Goal: Entertainment & Leisure: Consume media (video, audio)

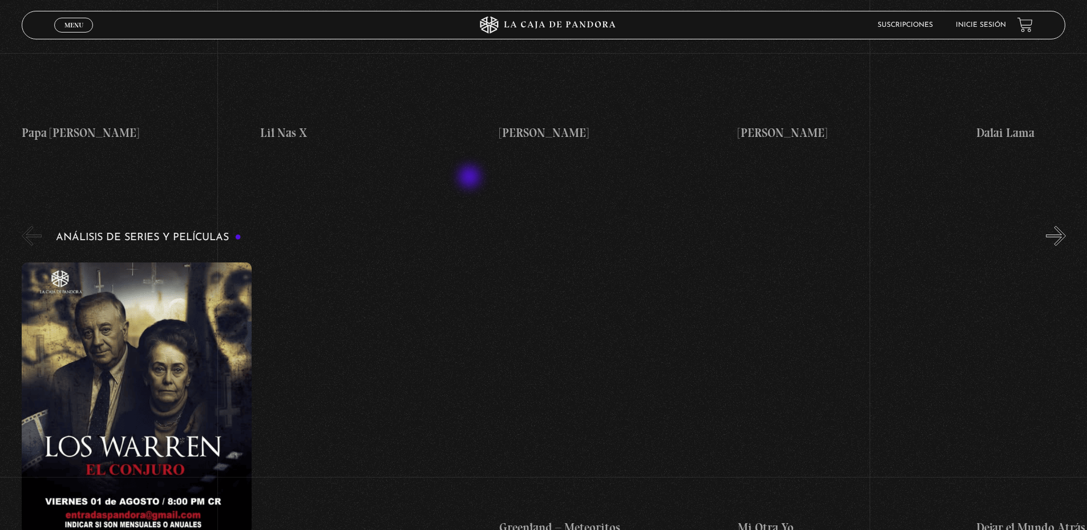
scroll to position [1541, 0]
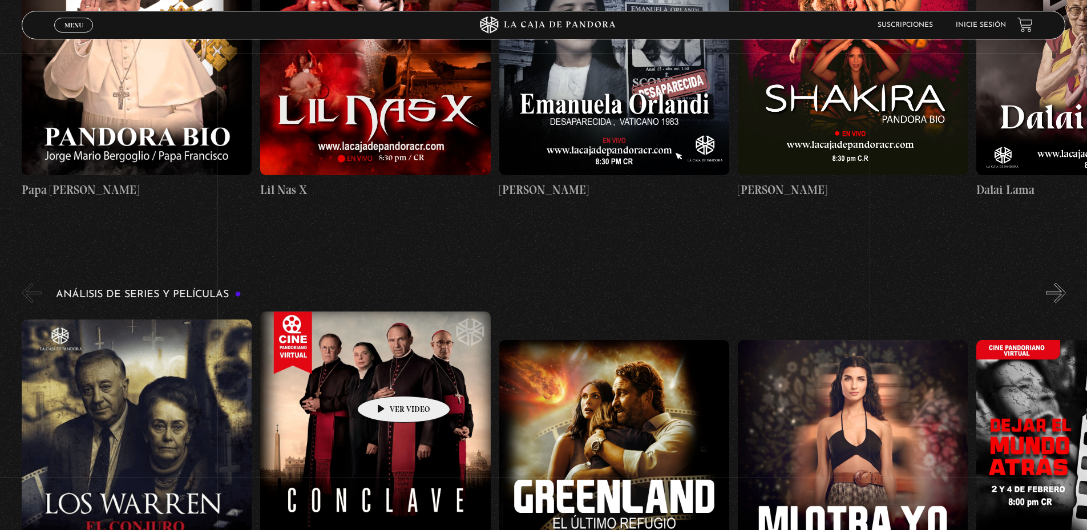
click at [386, 379] on figure at bounding box center [375, 456] width 230 height 288
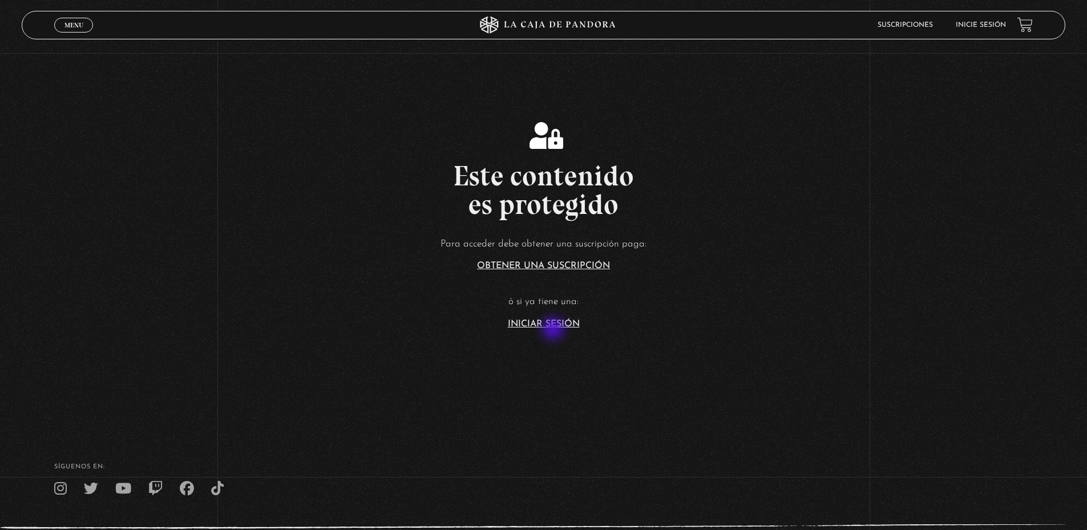
click at [554, 330] on section "Este contenido es protegido Para acceder debe obtener una suscripción paga: Obt…" at bounding box center [543, 212] width 1087 height 424
click at [553, 321] on link "Iniciar Sesión" at bounding box center [544, 324] width 72 height 9
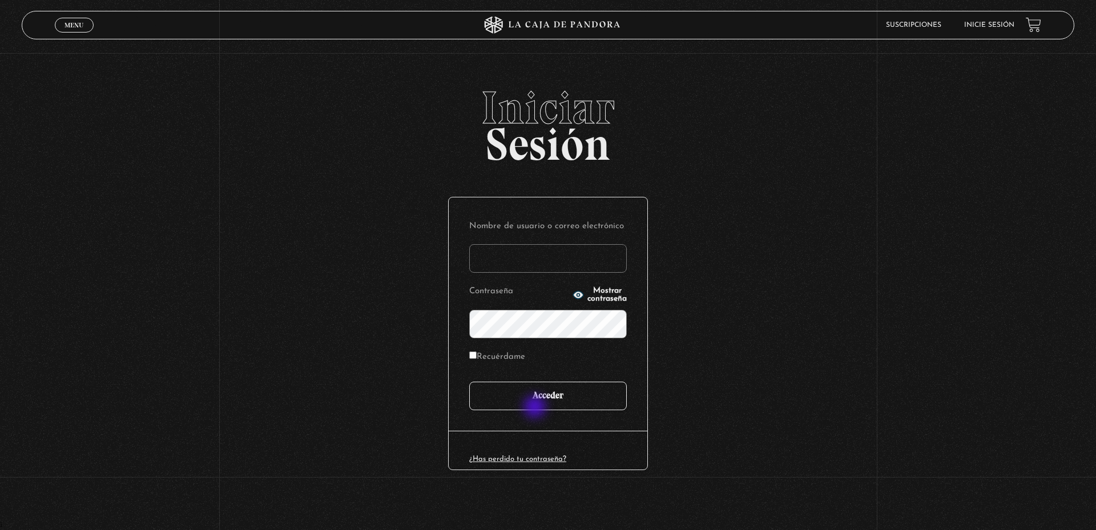
type input "fhiliusdei@gmail.com"
click at [537, 405] on input "Acceder" at bounding box center [548, 396] width 158 height 29
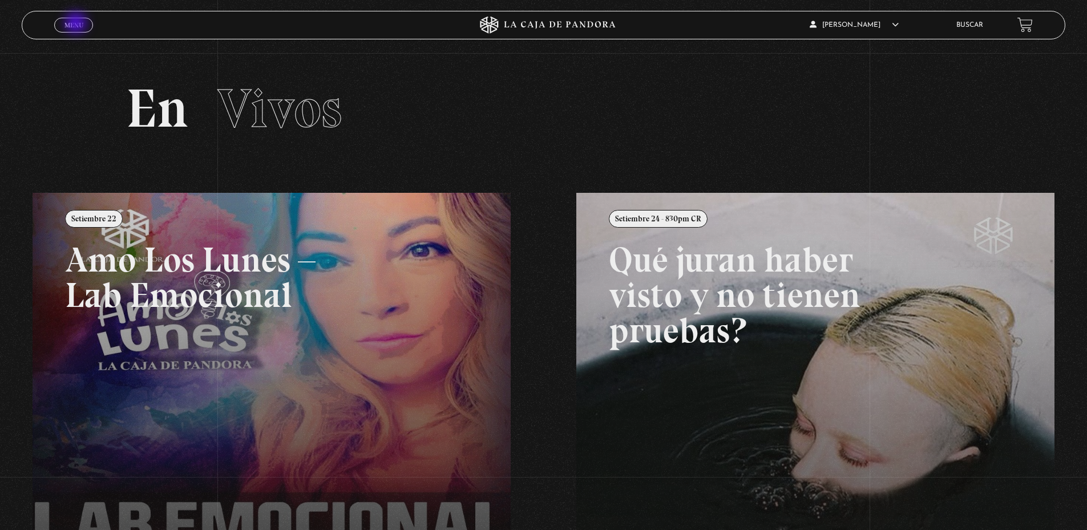
click at [77, 23] on span "Menu" at bounding box center [74, 25] width 19 height 7
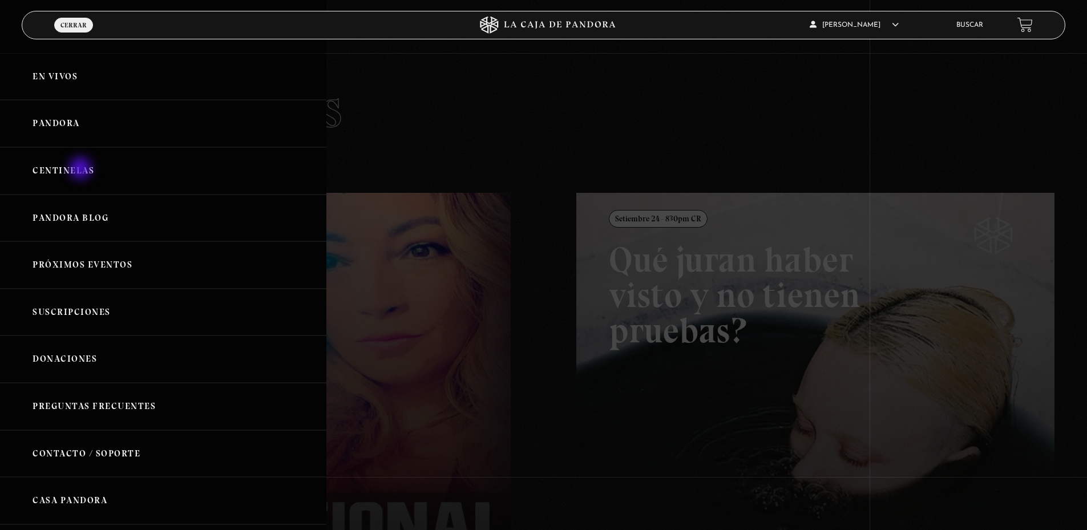
click at [82, 170] on link "Centinelas" at bounding box center [163, 170] width 327 height 47
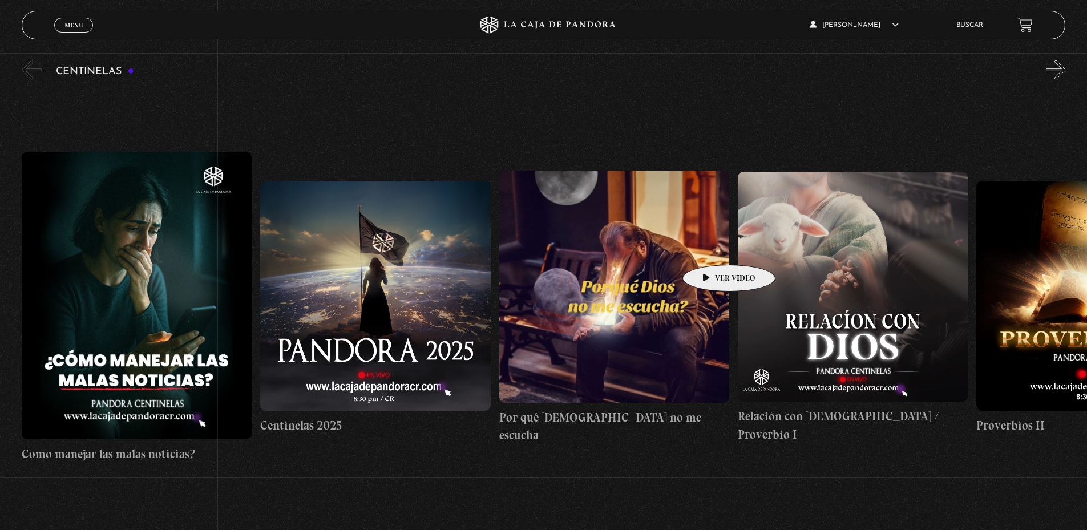
scroll to position [78, 0]
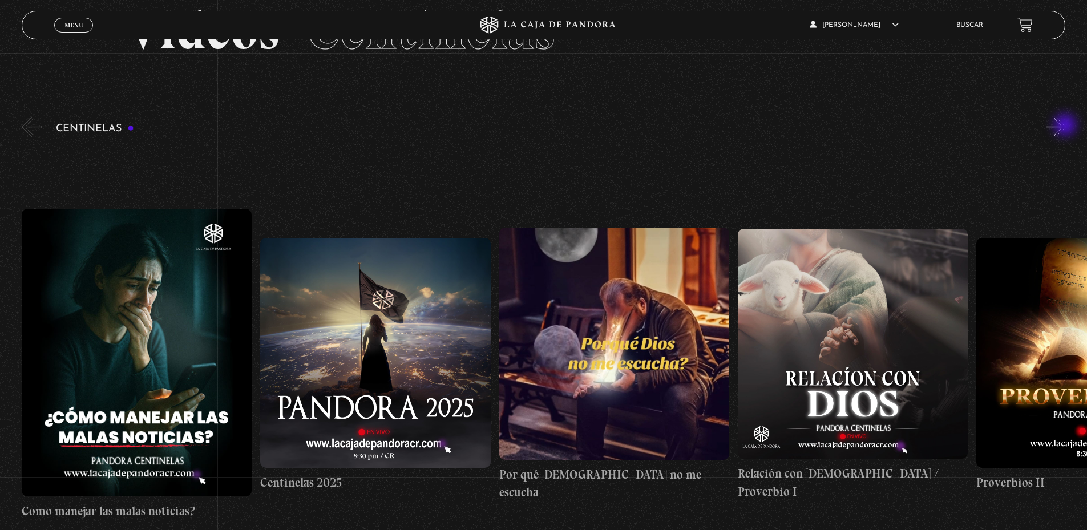
click at [1066, 126] on button "»" at bounding box center [1056, 127] width 20 height 20
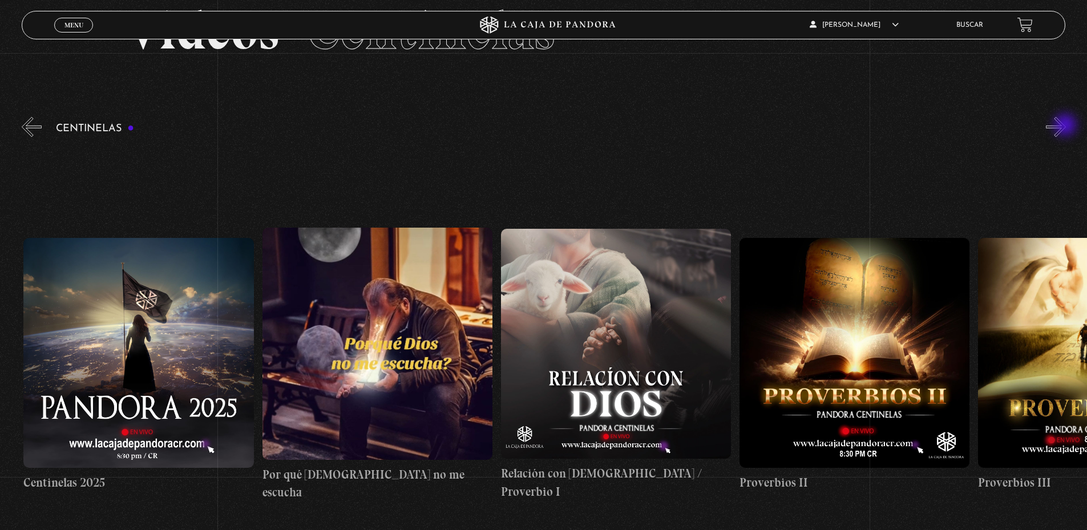
click at [1066, 126] on button "»" at bounding box center [1056, 127] width 20 height 20
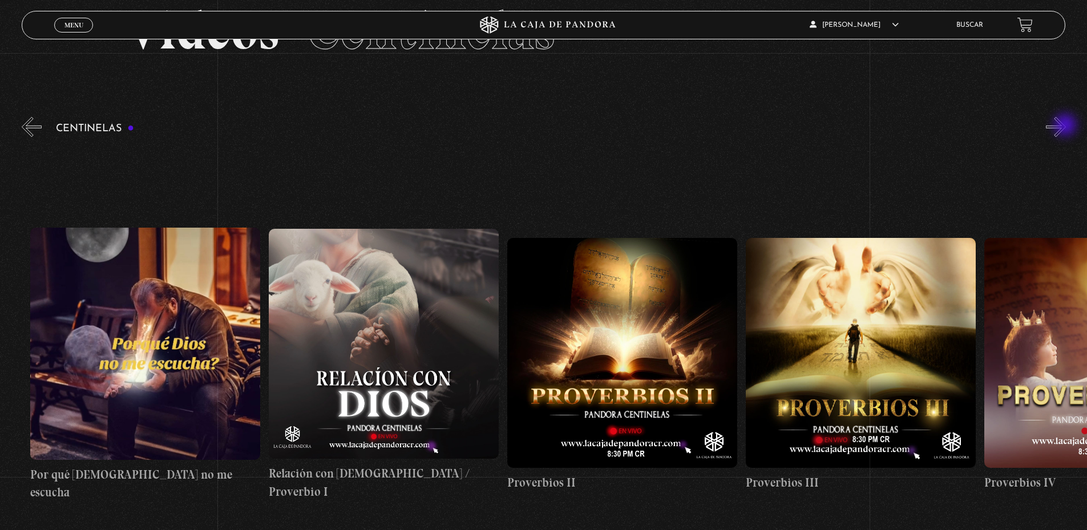
click at [1066, 126] on button "»" at bounding box center [1056, 127] width 20 height 20
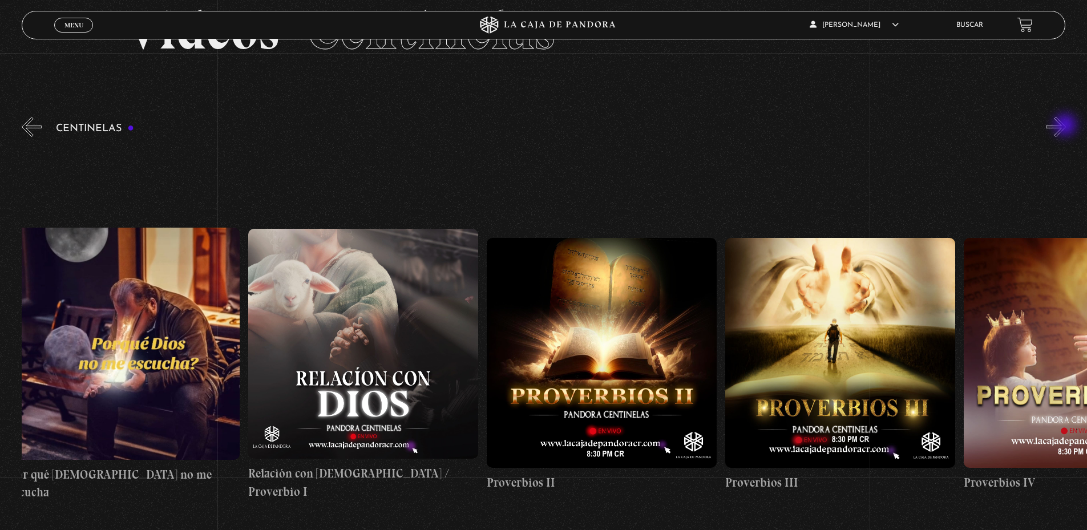
click at [1066, 126] on button "»" at bounding box center [1056, 127] width 20 height 20
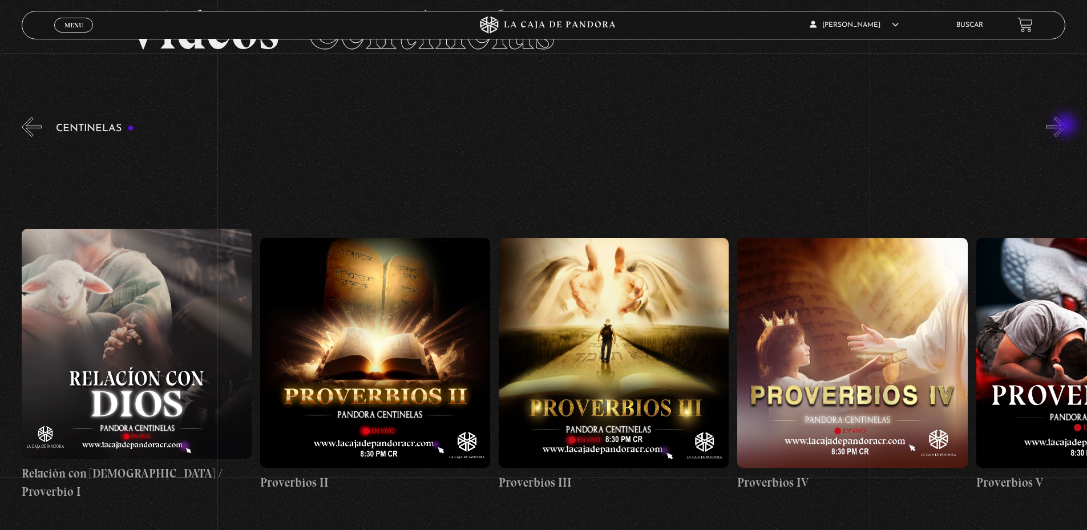
click at [1066, 126] on button "»" at bounding box center [1056, 127] width 20 height 20
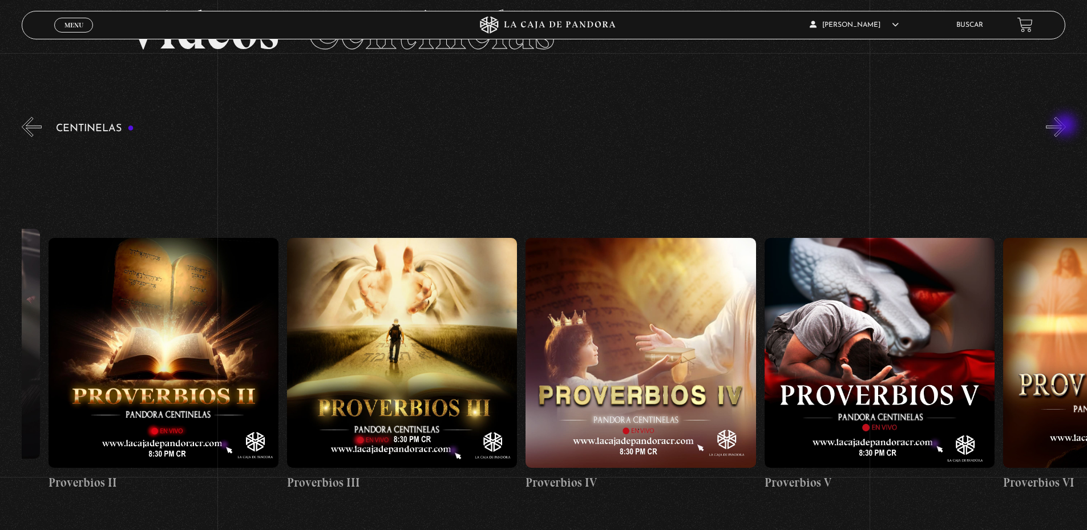
click at [1066, 126] on button "»" at bounding box center [1056, 127] width 20 height 20
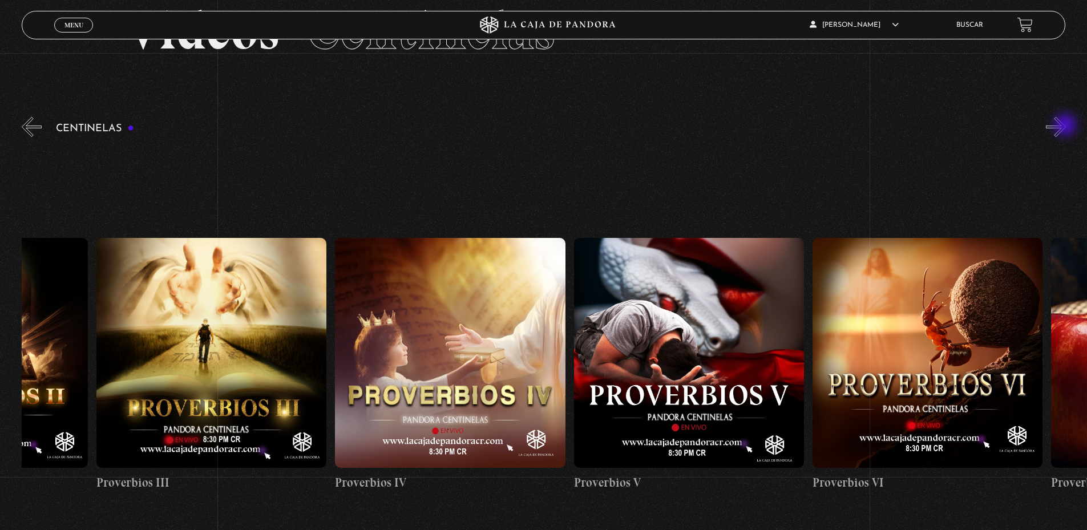
click at [1066, 126] on button "»" at bounding box center [1056, 127] width 20 height 20
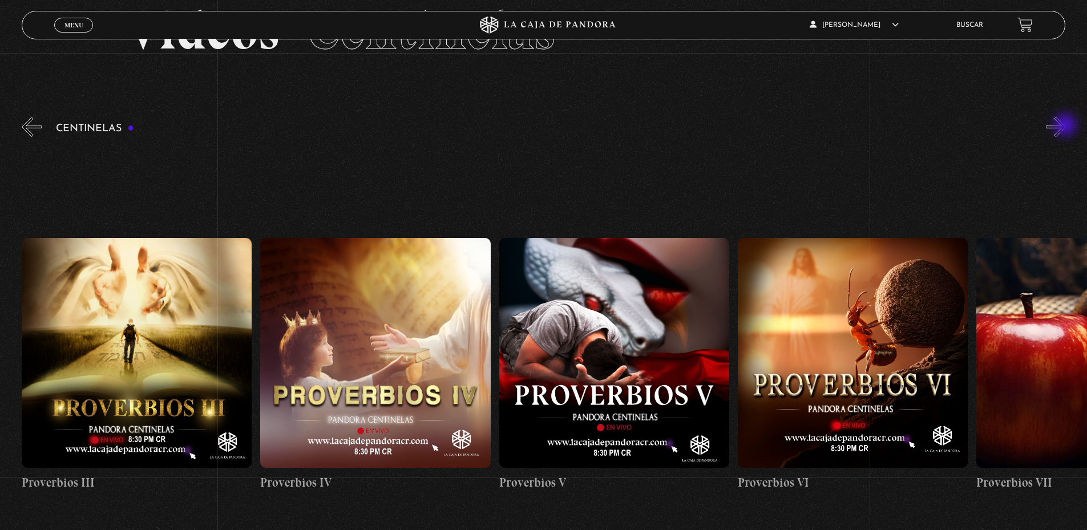
click at [1066, 126] on button "»" at bounding box center [1056, 127] width 20 height 20
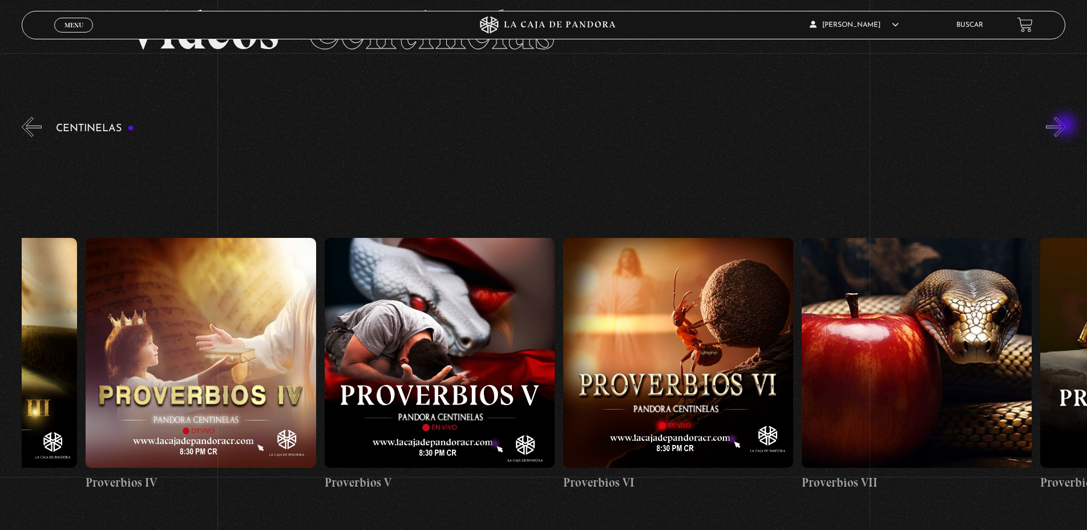
click at [1066, 126] on button "»" at bounding box center [1056, 127] width 20 height 20
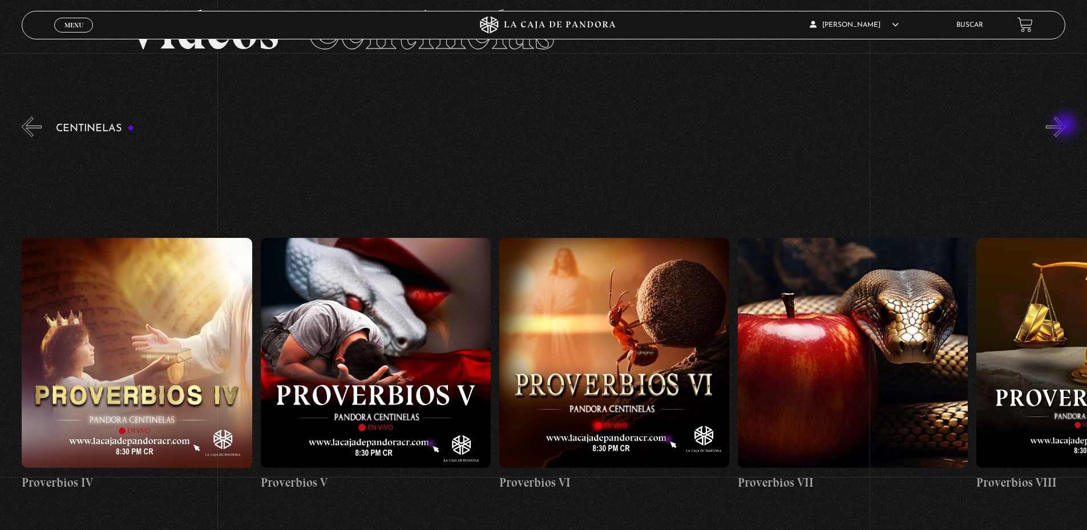
click at [1066, 126] on button "»" at bounding box center [1056, 127] width 20 height 20
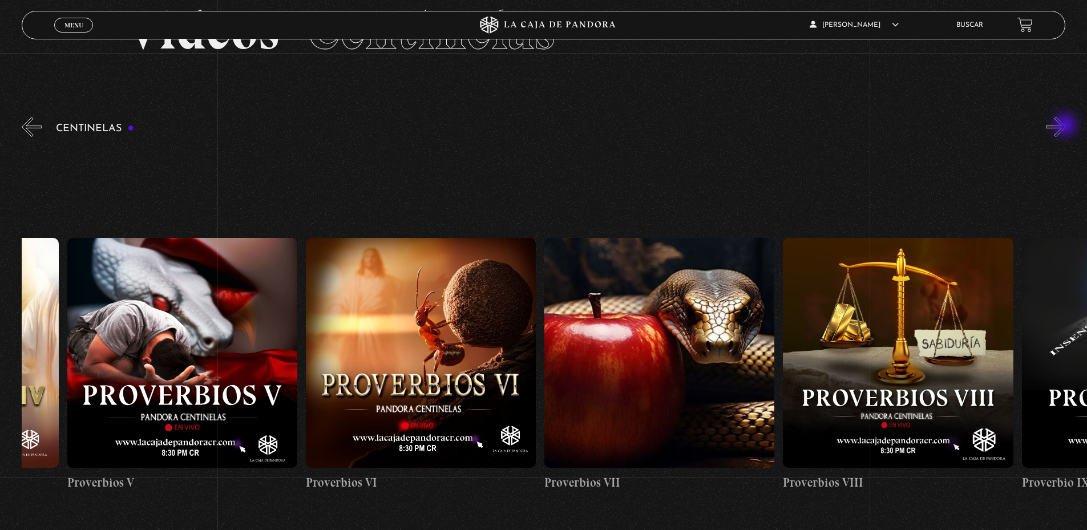
click at [1066, 126] on button "»" at bounding box center [1056, 127] width 20 height 20
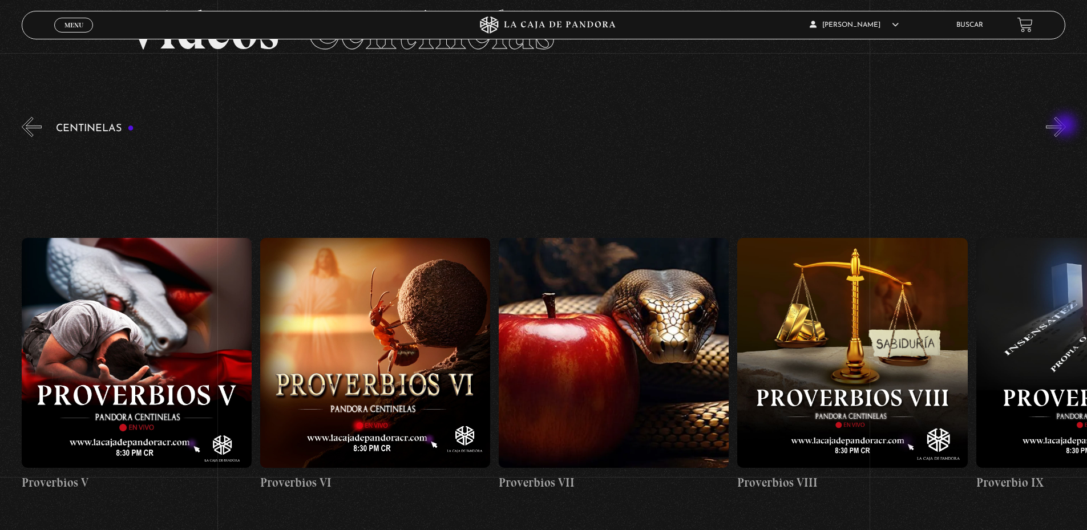
click at [1066, 126] on button "»" at bounding box center [1056, 127] width 20 height 20
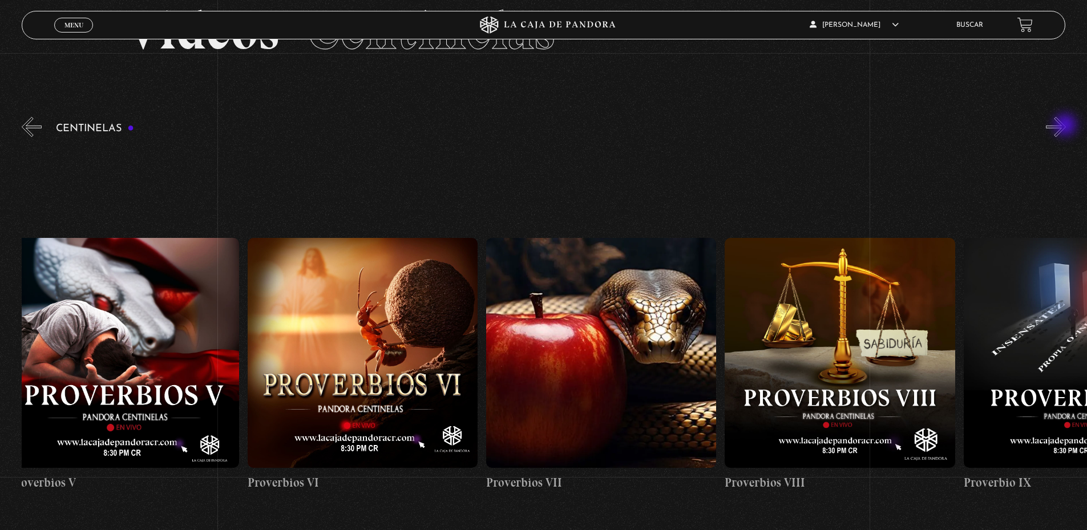
click at [1066, 126] on button "»" at bounding box center [1056, 127] width 20 height 20
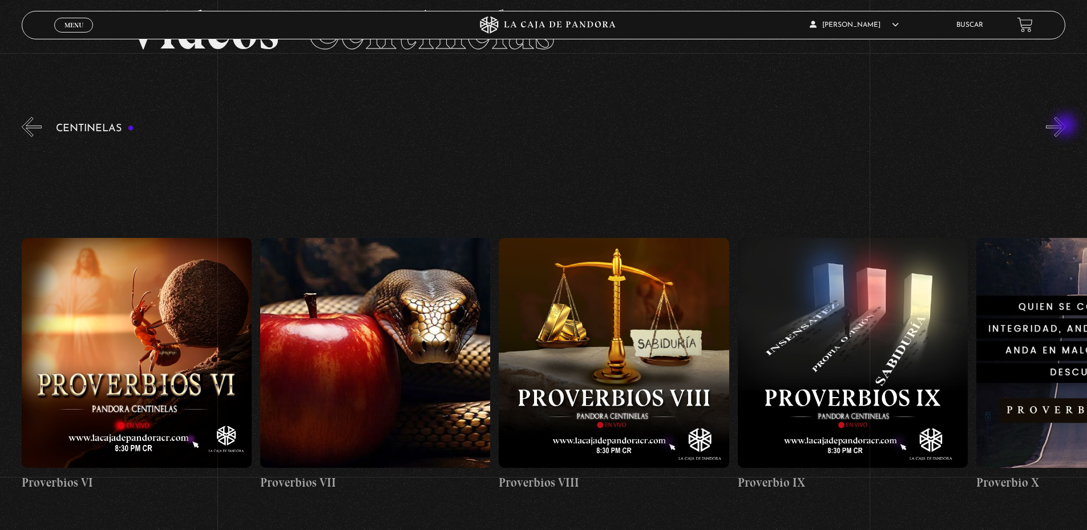
click at [1066, 126] on button "»" at bounding box center [1056, 127] width 20 height 20
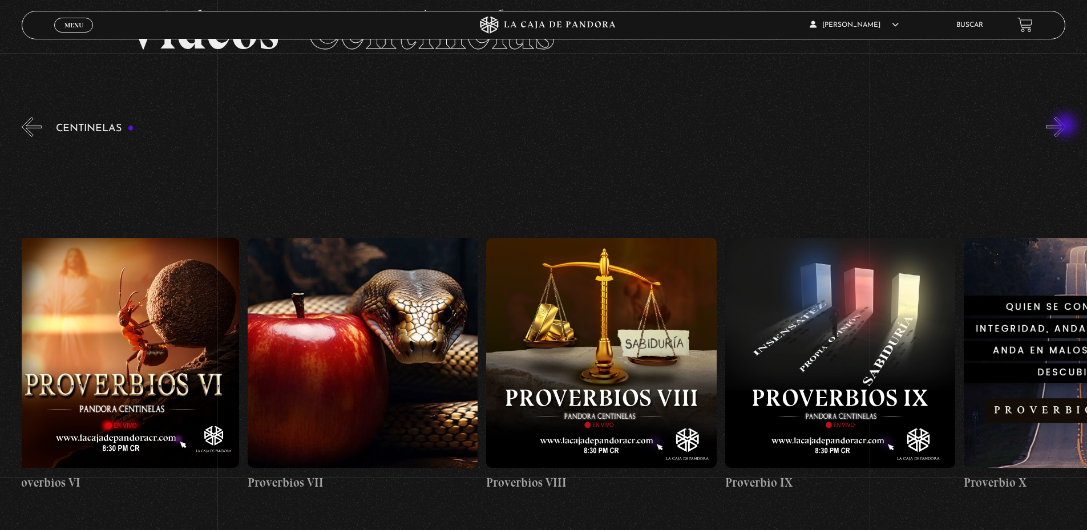
click at [1066, 126] on button "»" at bounding box center [1056, 127] width 20 height 20
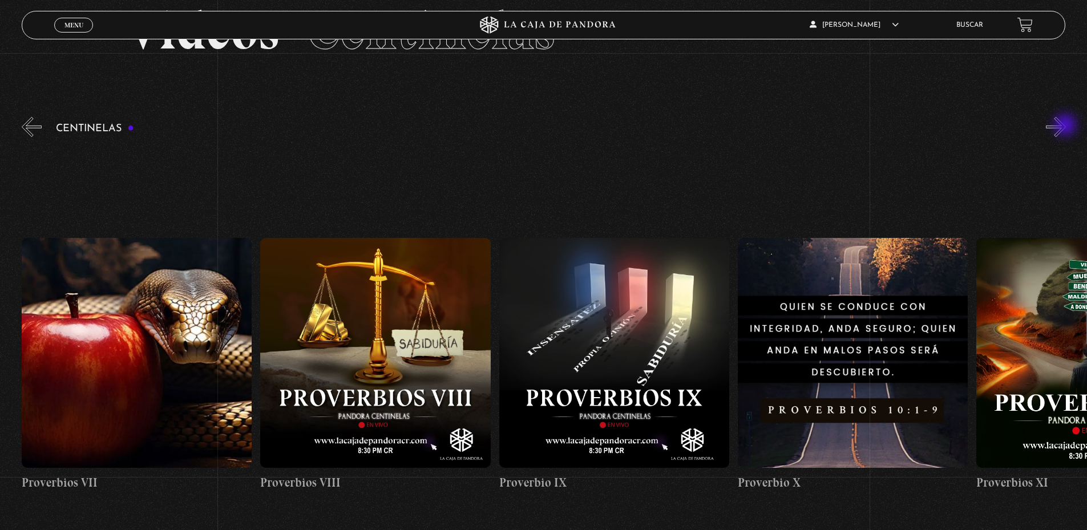
click at [1066, 126] on button "»" at bounding box center [1056, 127] width 20 height 20
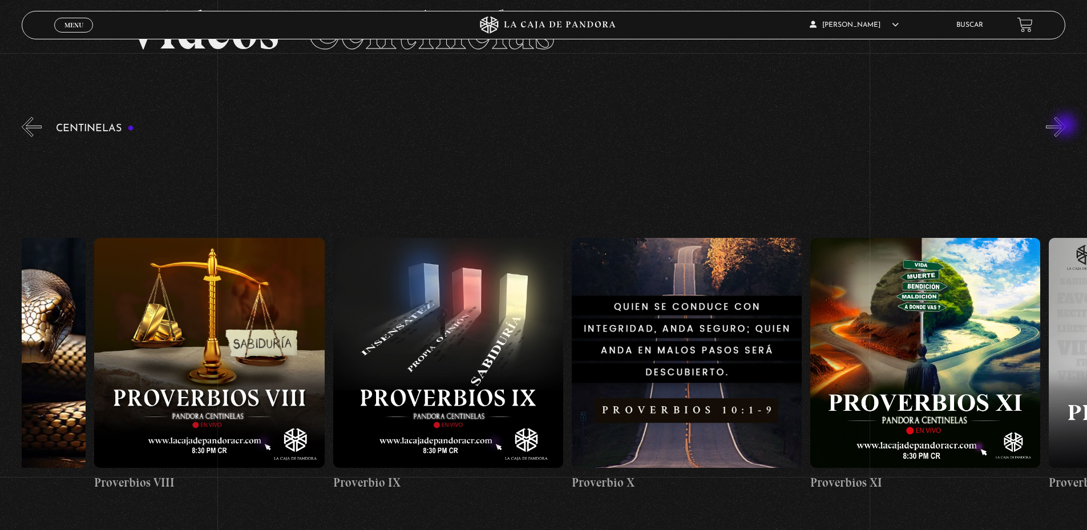
click at [1066, 126] on button "»" at bounding box center [1056, 127] width 20 height 20
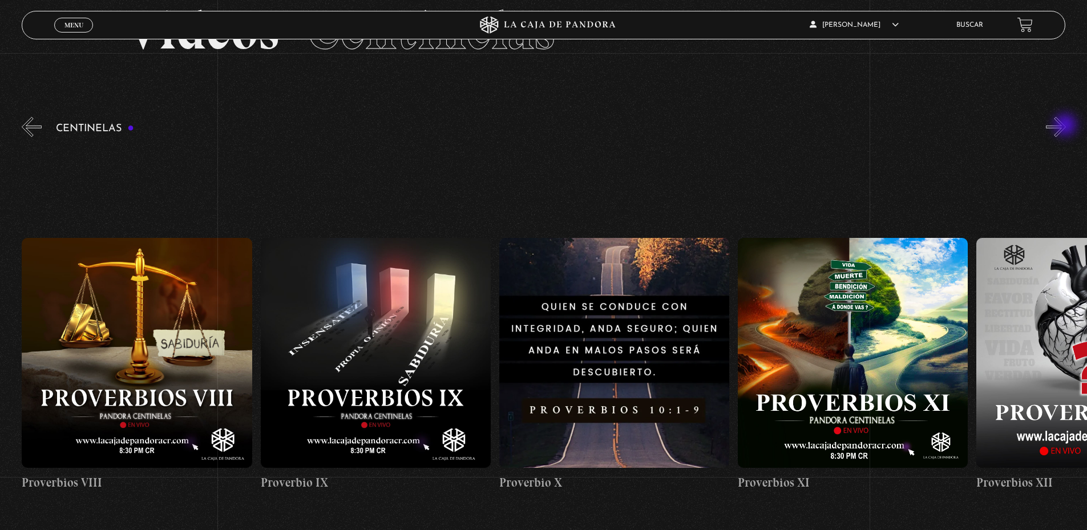
click at [1066, 126] on button "»" at bounding box center [1056, 127] width 20 height 20
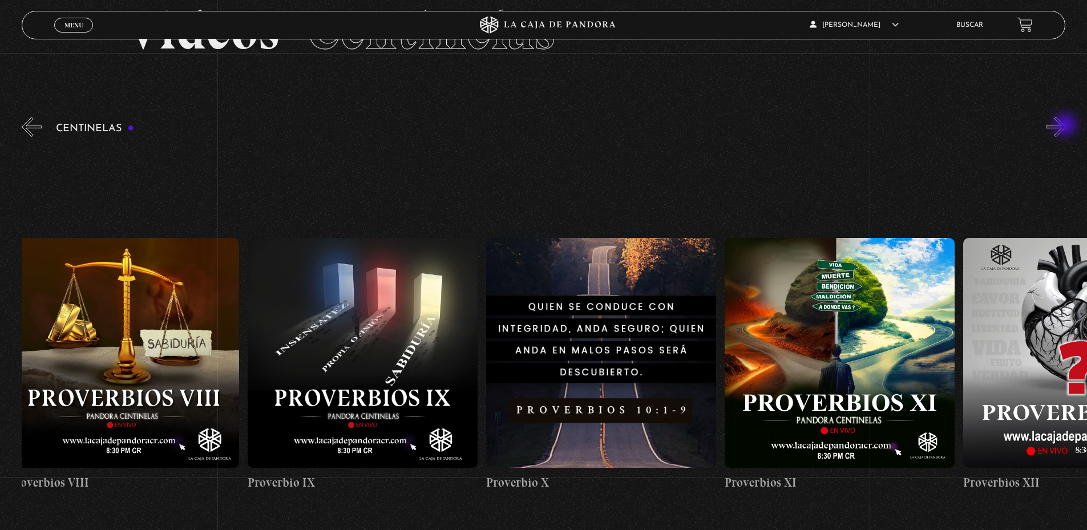
click at [1066, 126] on button "»" at bounding box center [1056, 127] width 20 height 20
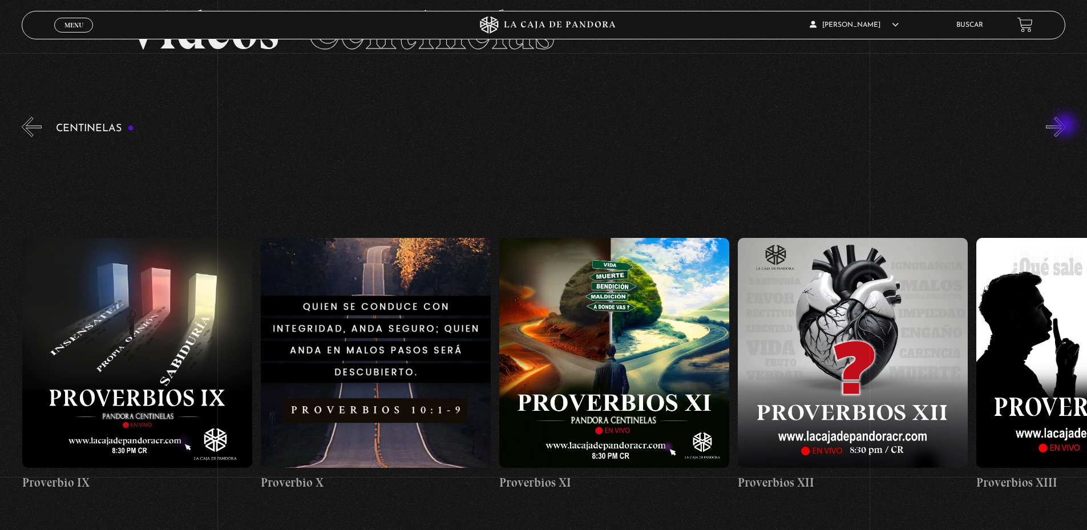
click at [1066, 126] on button "»" at bounding box center [1056, 127] width 20 height 20
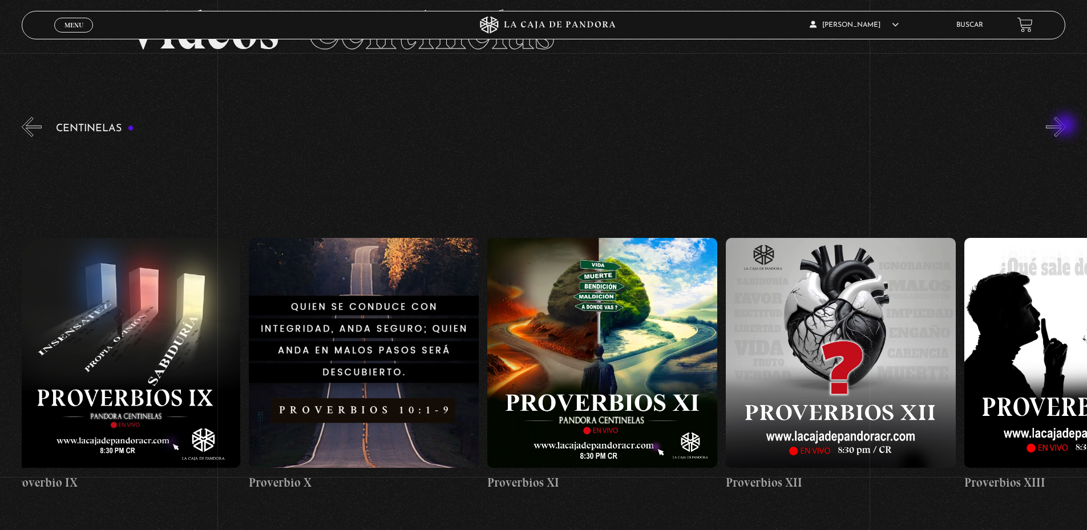
click at [1066, 126] on button "»" at bounding box center [1056, 127] width 20 height 20
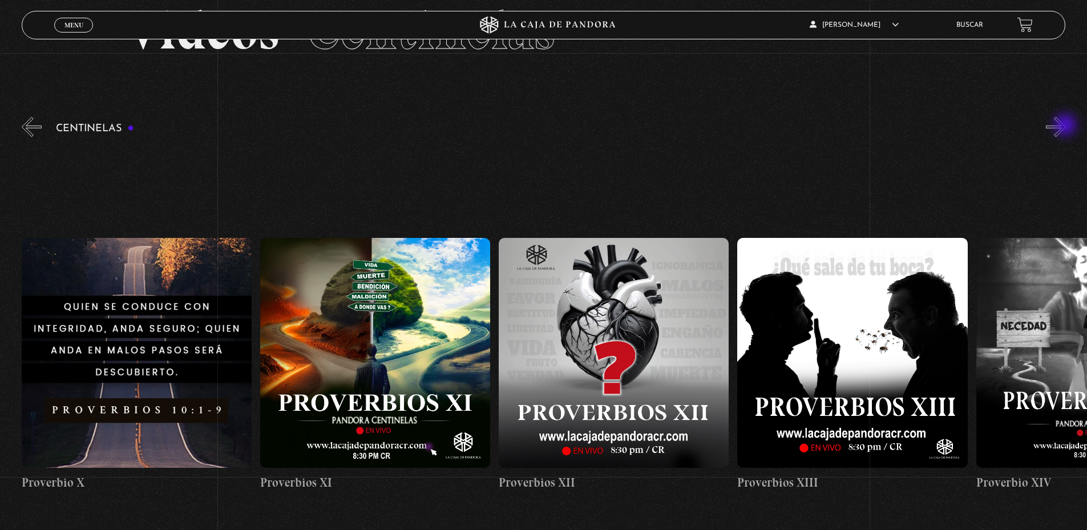
click at [1066, 126] on button "»" at bounding box center [1056, 127] width 20 height 20
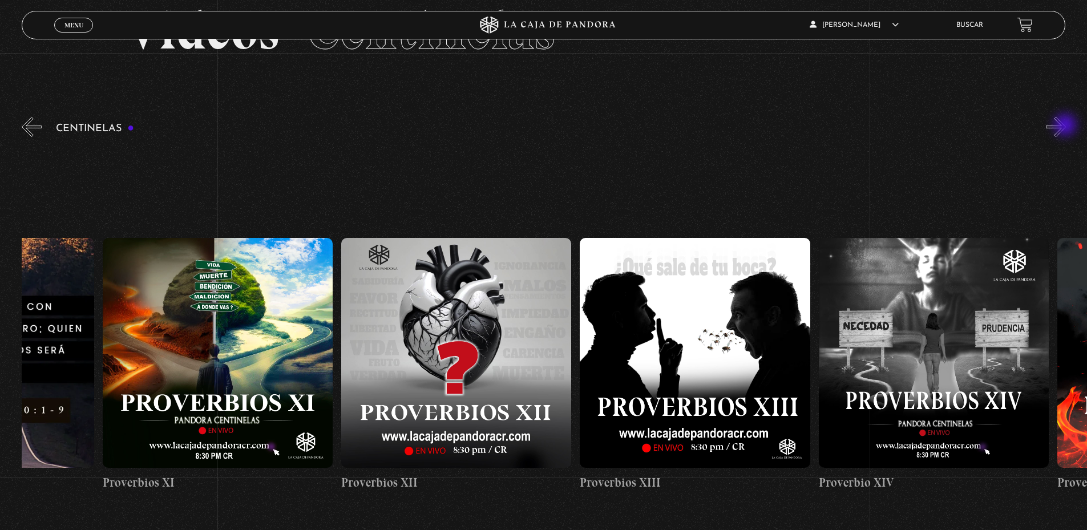
click at [1066, 126] on button "»" at bounding box center [1056, 127] width 20 height 20
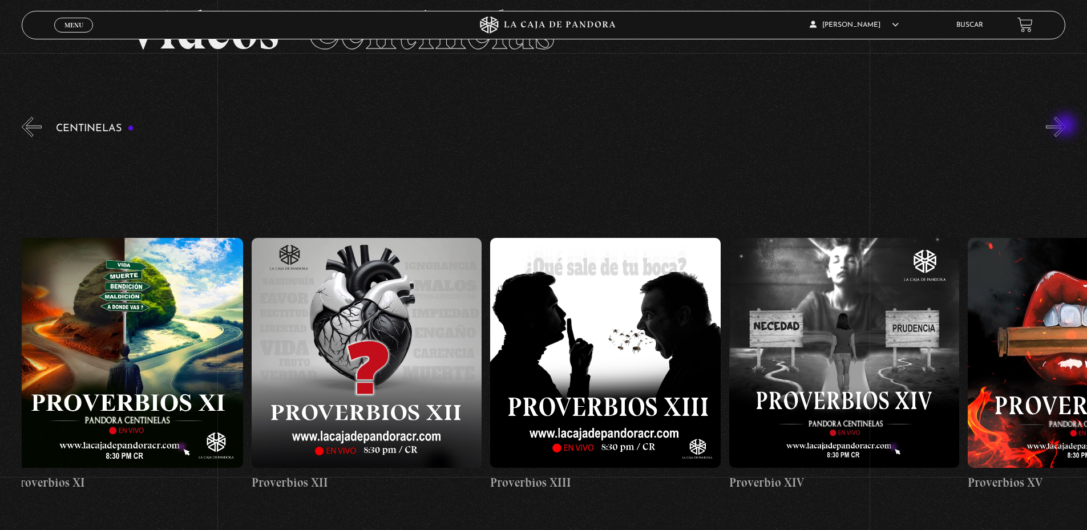
click at [1066, 126] on button "»" at bounding box center [1056, 127] width 20 height 20
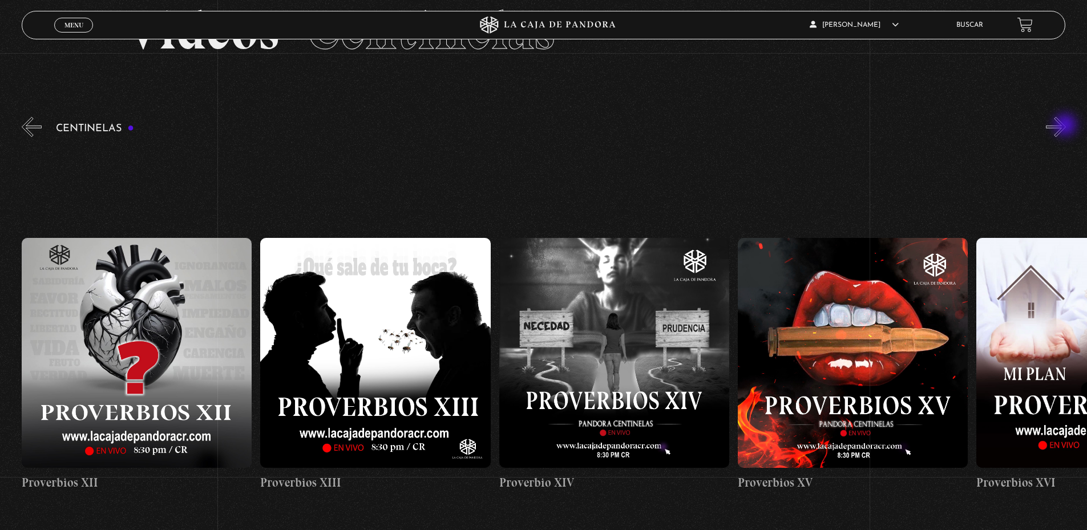
click at [1066, 126] on button "»" at bounding box center [1056, 127] width 20 height 20
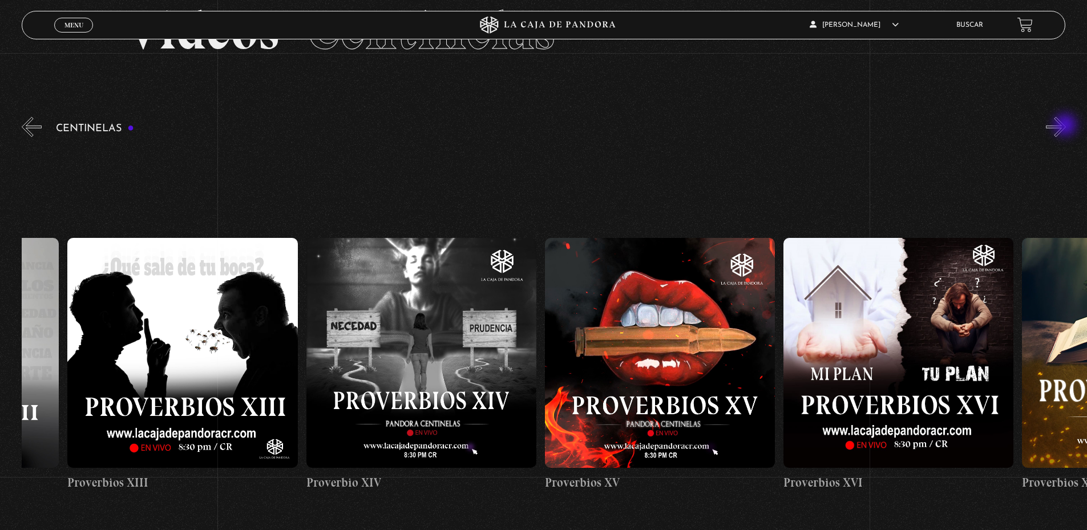
click at [1066, 126] on button "»" at bounding box center [1056, 127] width 20 height 20
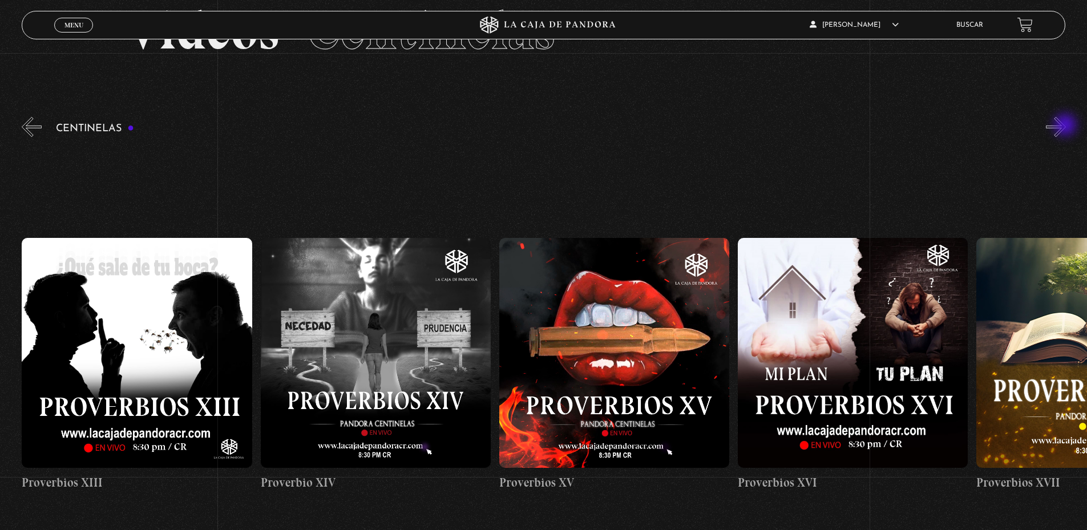
click at [1066, 126] on button "»" at bounding box center [1056, 127] width 20 height 20
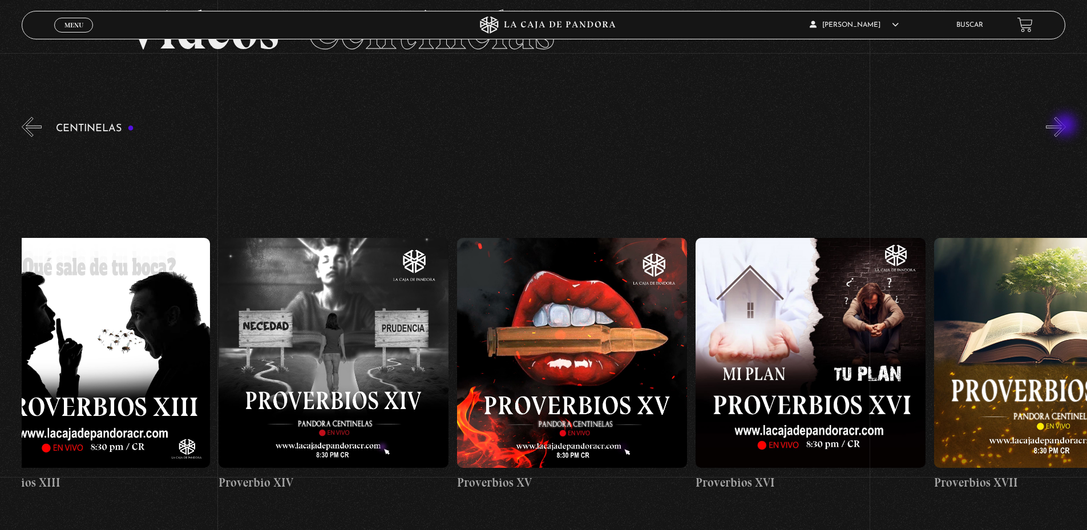
click at [1066, 126] on button "»" at bounding box center [1056, 127] width 20 height 20
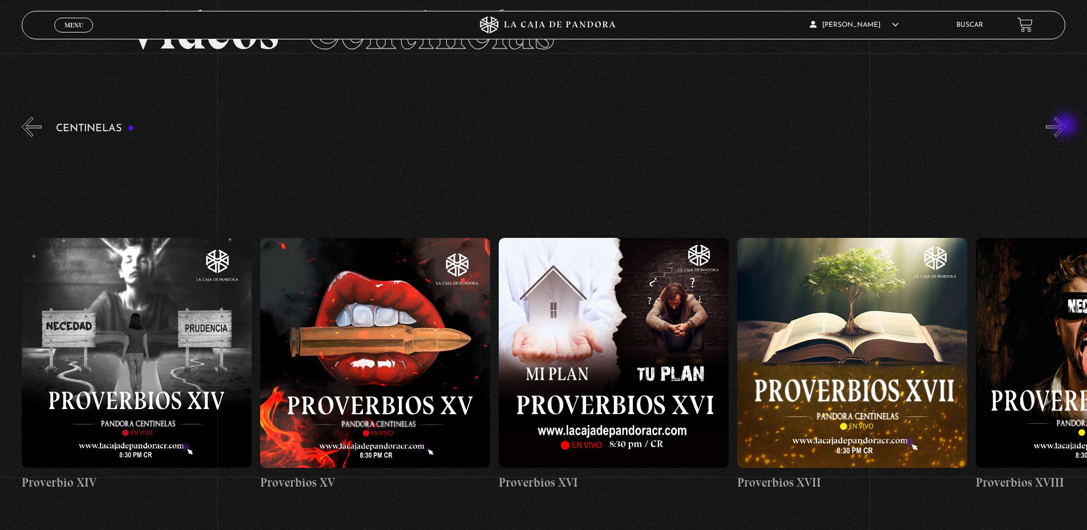
click at [1066, 126] on button "»" at bounding box center [1056, 127] width 20 height 20
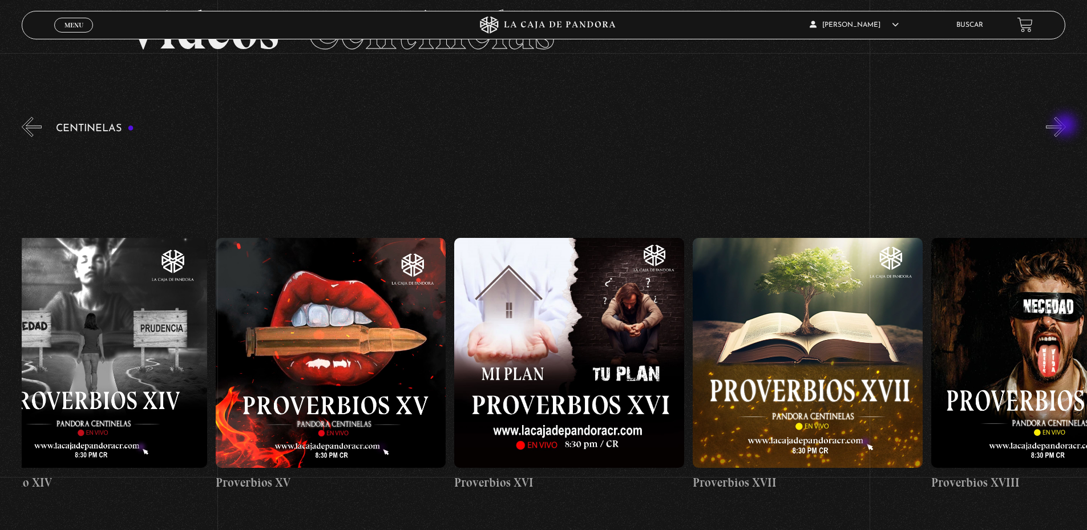
click at [1066, 126] on button "»" at bounding box center [1056, 127] width 20 height 20
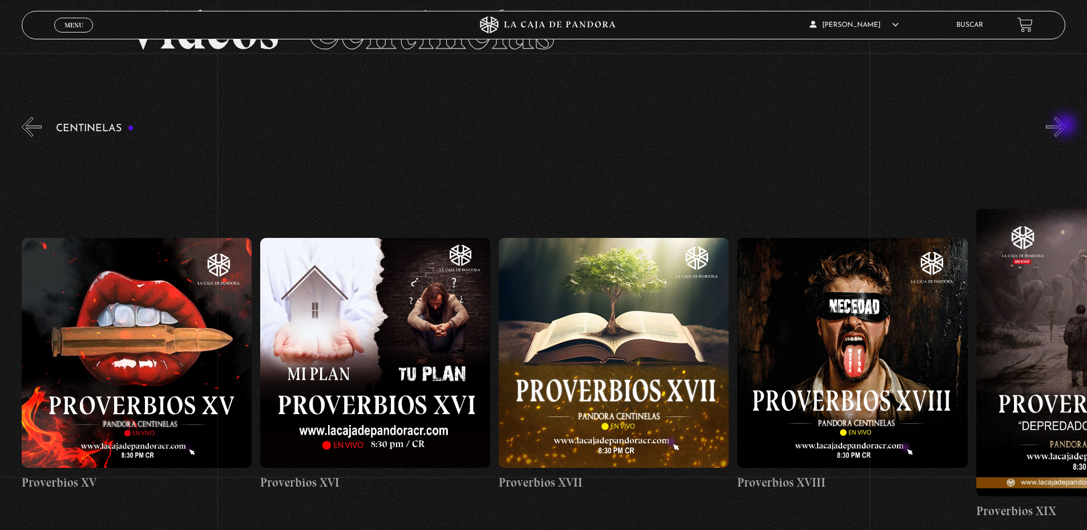
click at [1066, 126] on button "»" at bounding box center [1056, 127] width 20 height 20
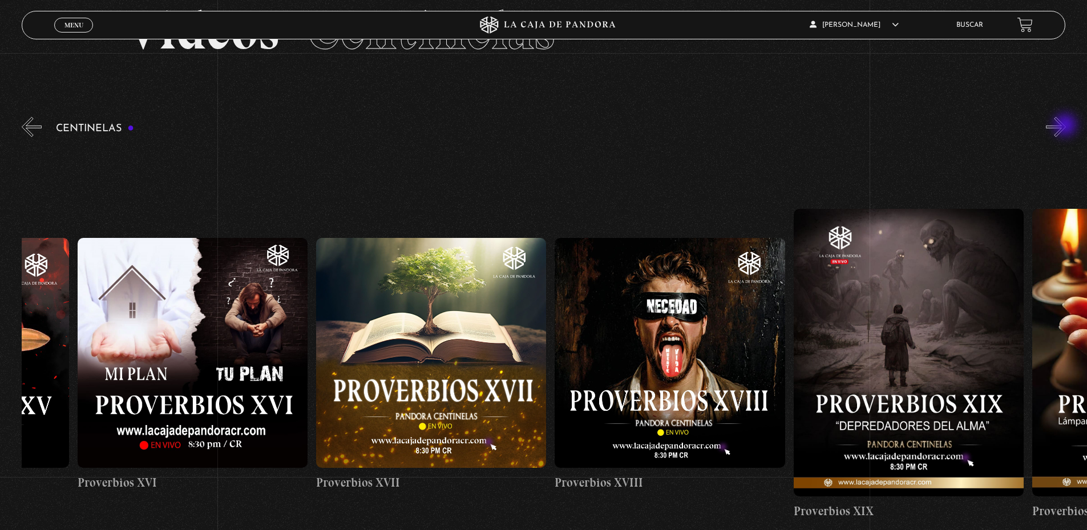
click at [1066, 126] on button "»" at bounding box center [1056, 127] width 20 height 20
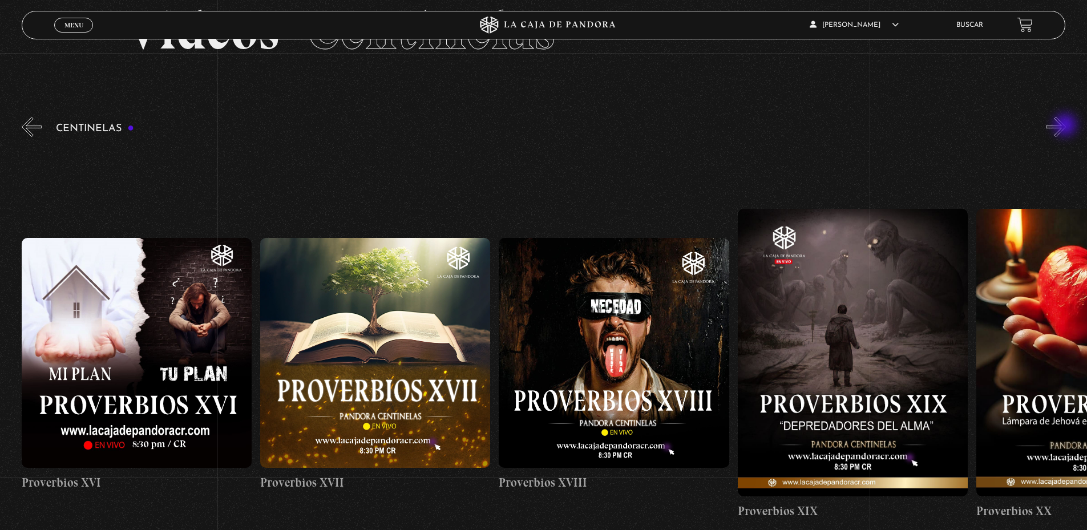
click at [1066, 126] on button "»" at bounding box center [1056, 127] width 20 height 20
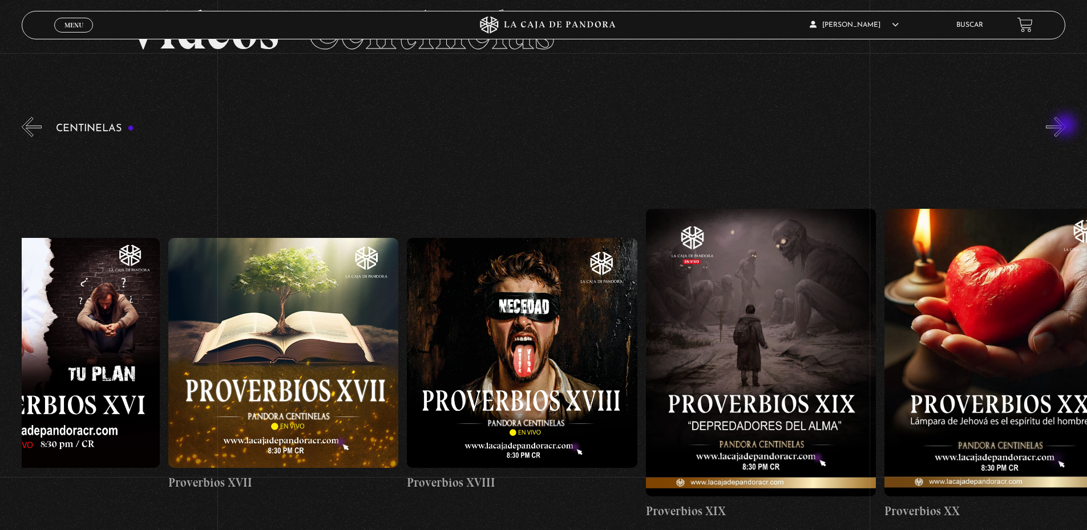
click at [1066, 126] on button "»" at bounding box center [1056, 127] width 20 height 20
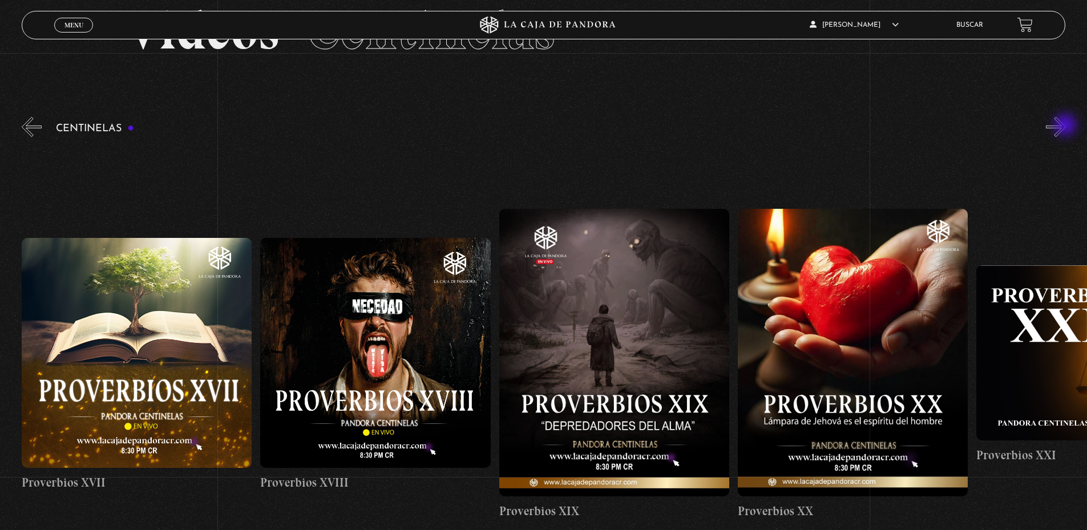
click at [1066, 126] on button "»" at bounding box center [1056, 127] width 20 height 20
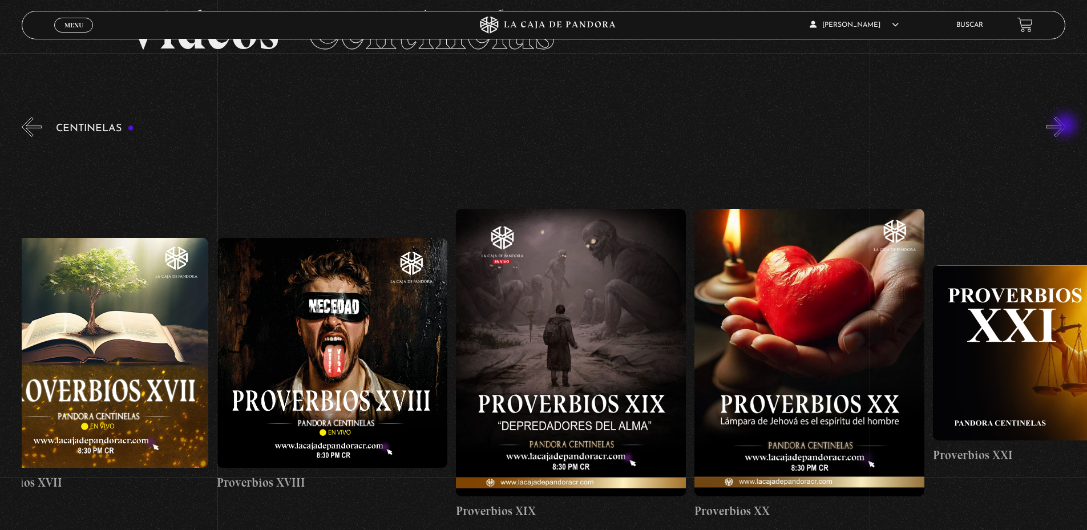
click at [1066, 126] on button "»" at bounding box center [1056, 127] width 20 height 20
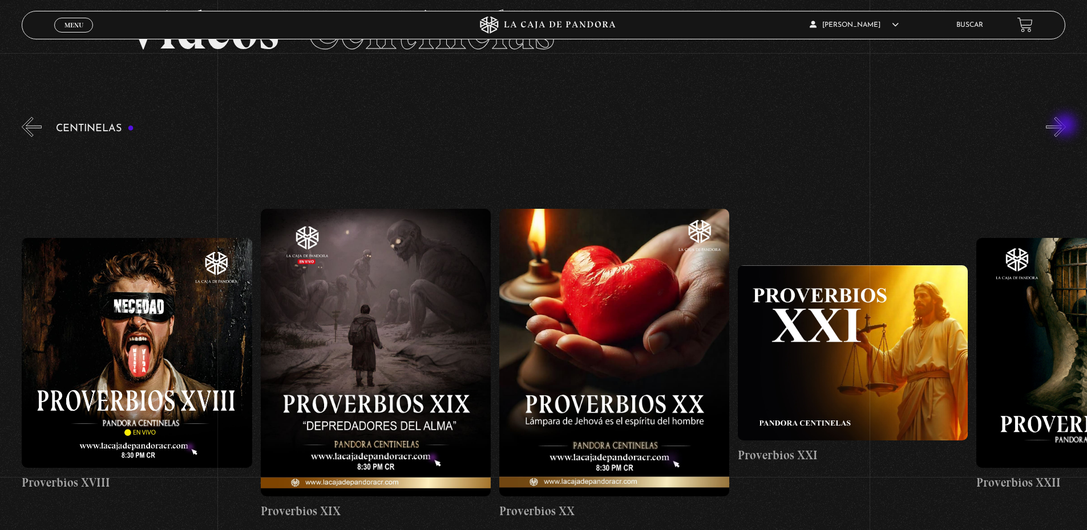
click at [1066, 126] on button "»" at bounding box center [1056, 127] width 20 height 20
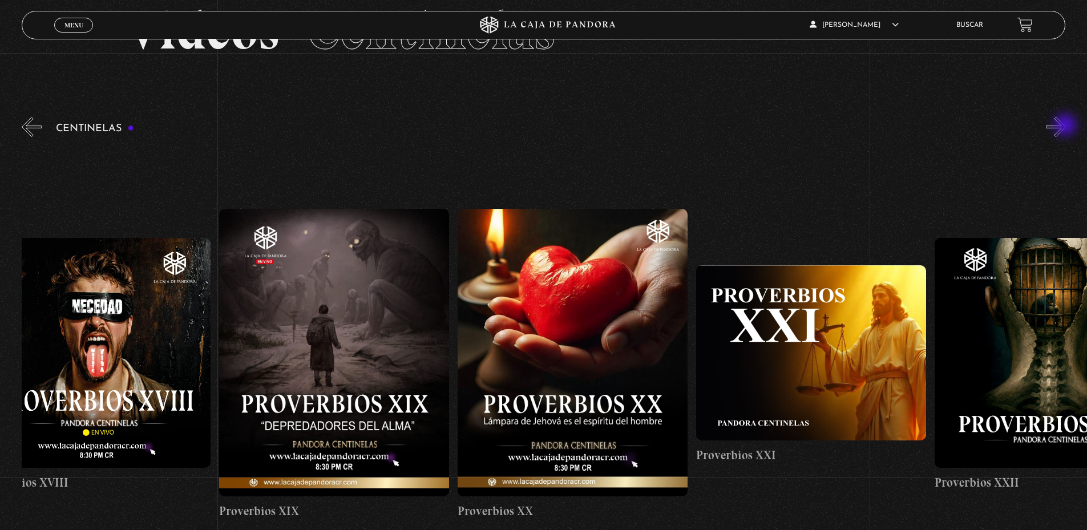
click at [1066, 126] on button "»" at bounding box center [1056, 127] width 20 height 20
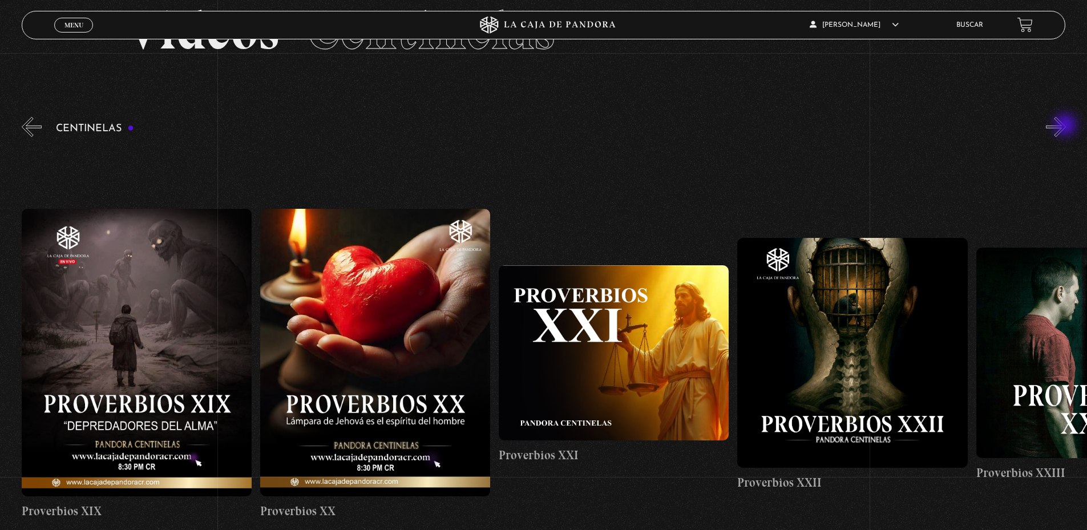
click at [1066, 126] on button "»" at bounding box center [1056, 127] width 20 height 20
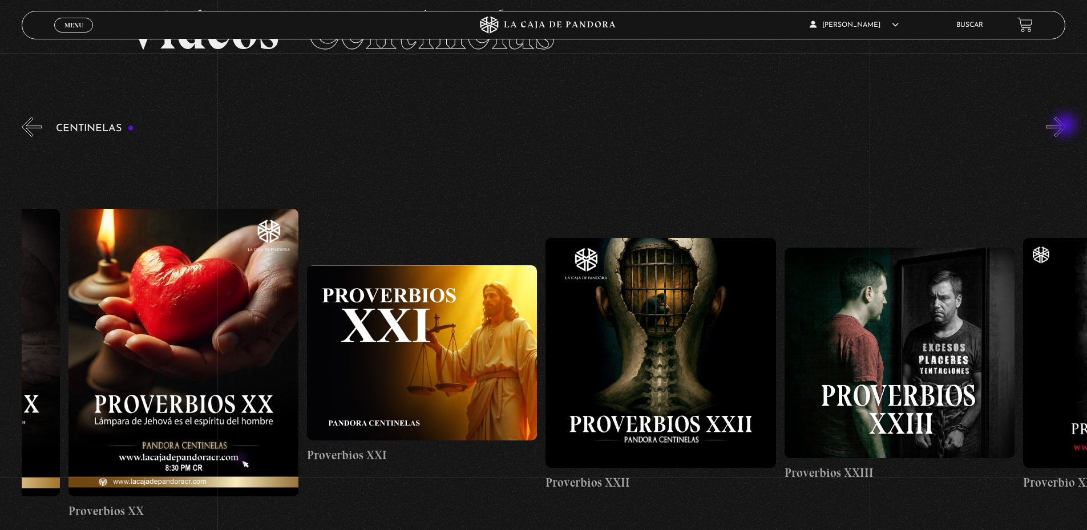
click at [1066, 126] on button "»" at bounding box center [1056, 127] width 20 height 20
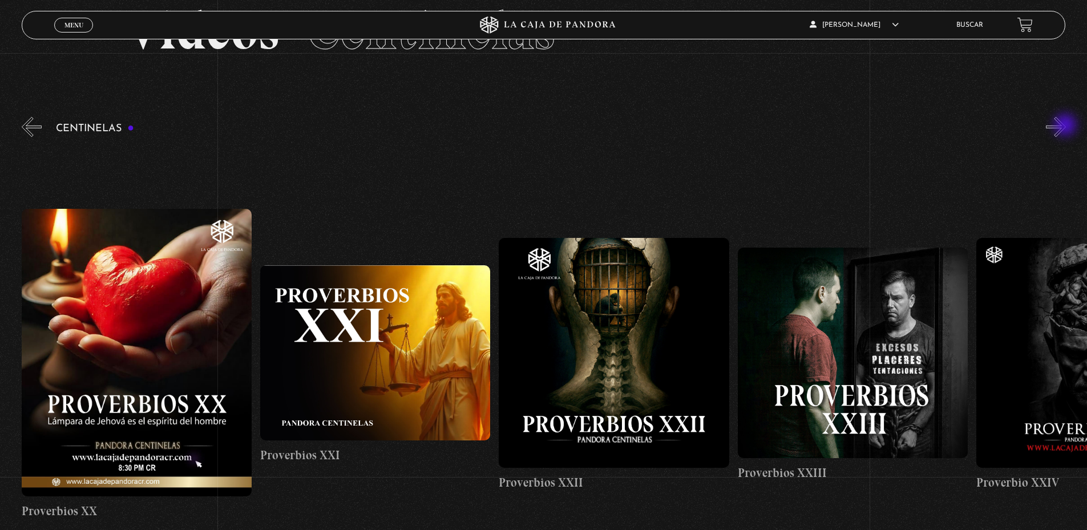
click at [1066, 126] on button "»" at bounding box center [1056, 127] width 20 height 20
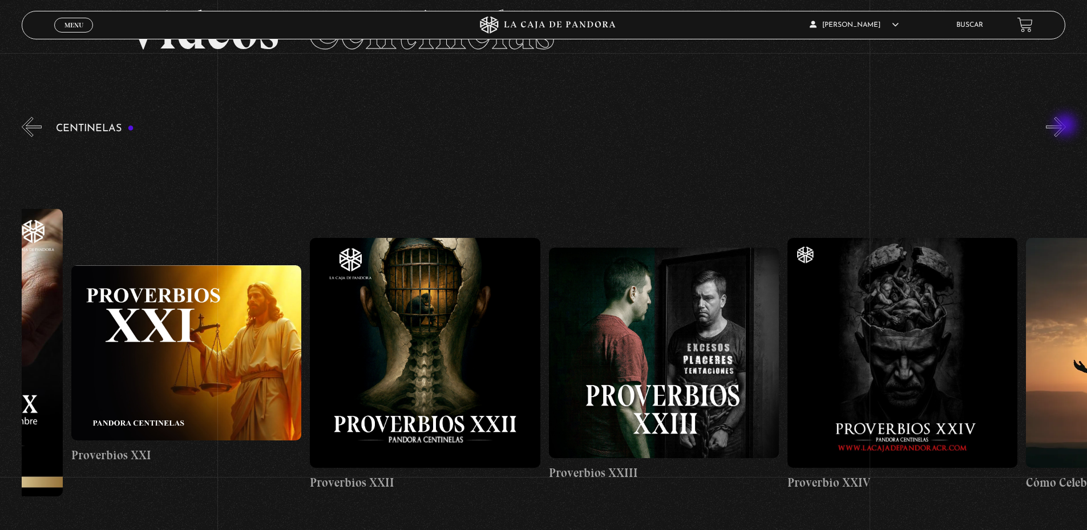
click at [1066, 126] on button "»" at bounding box center [1056, 127] width 20 height 20
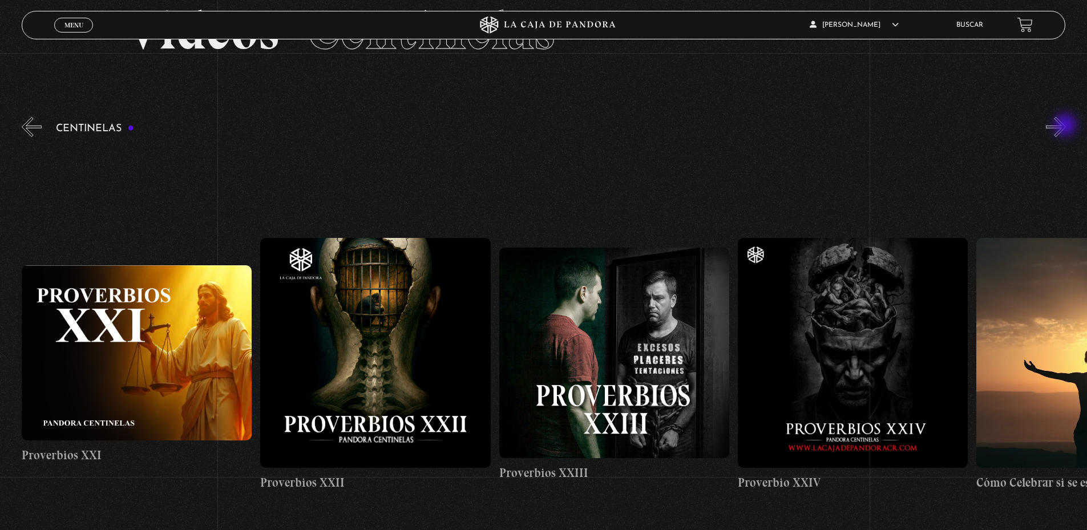
click at [1066, 126] on button "»" at bounding box center [1056, 127] width 20 height 20
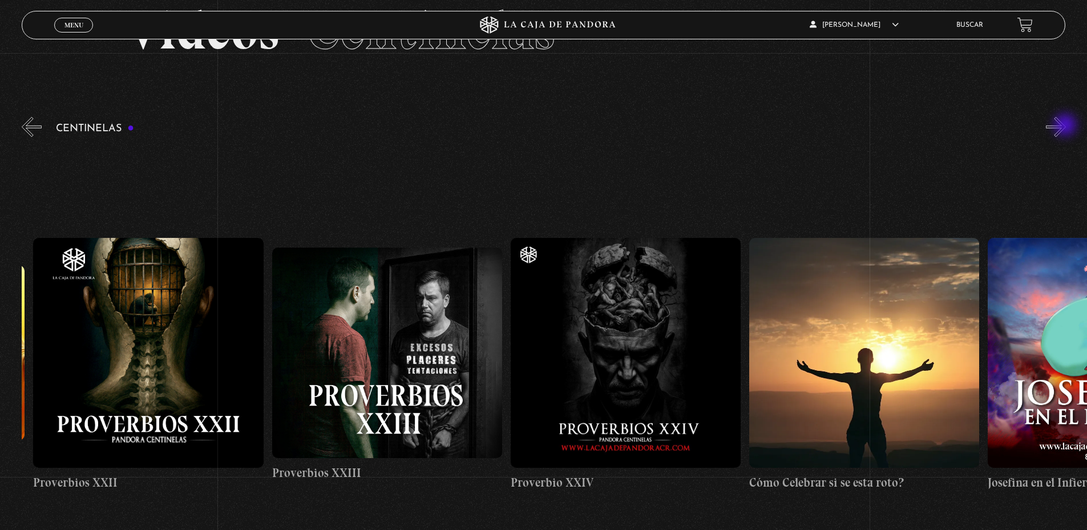
click at [1066, 126] on button "»" at bounding box center [1056, 127] width 20 height 20
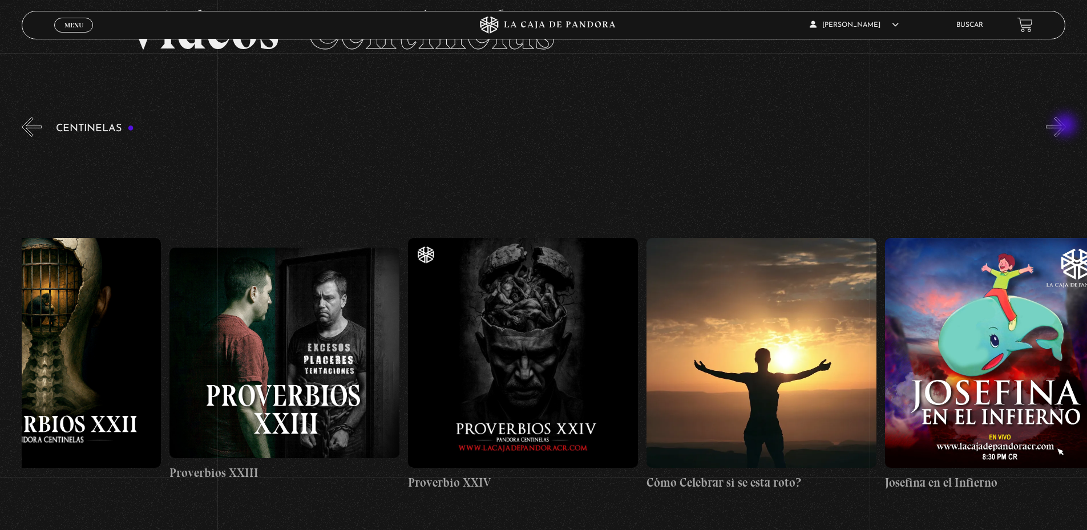
click at [1066, 126] on button "»" at bounding box center [1056, 127] width 20 height 20
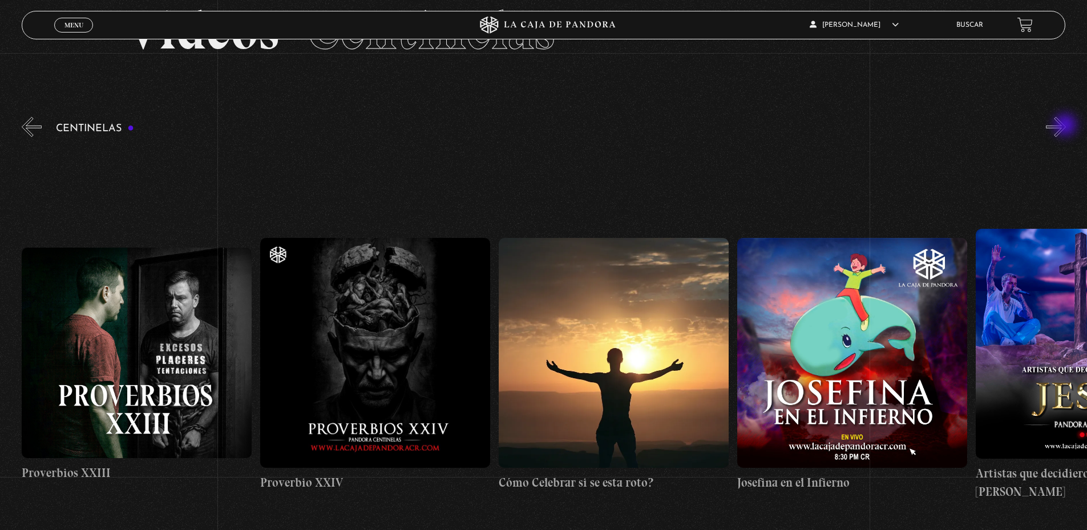
click at [1066, 126] on button "»" at bounding box center [1056, 127] width 20 height 20
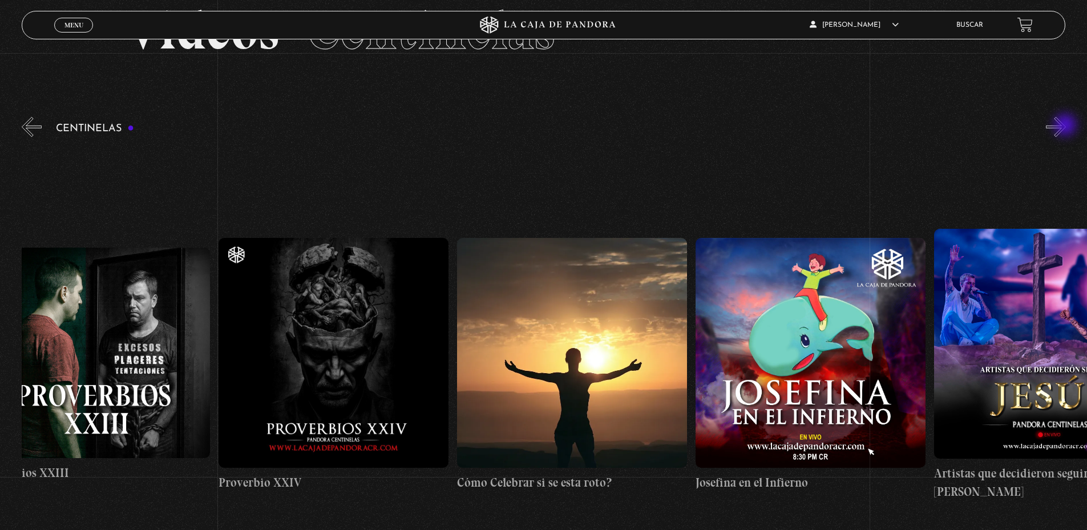
click at [1066, 126] on button "»" at bounding box center [1056, 127] width 20 height 20
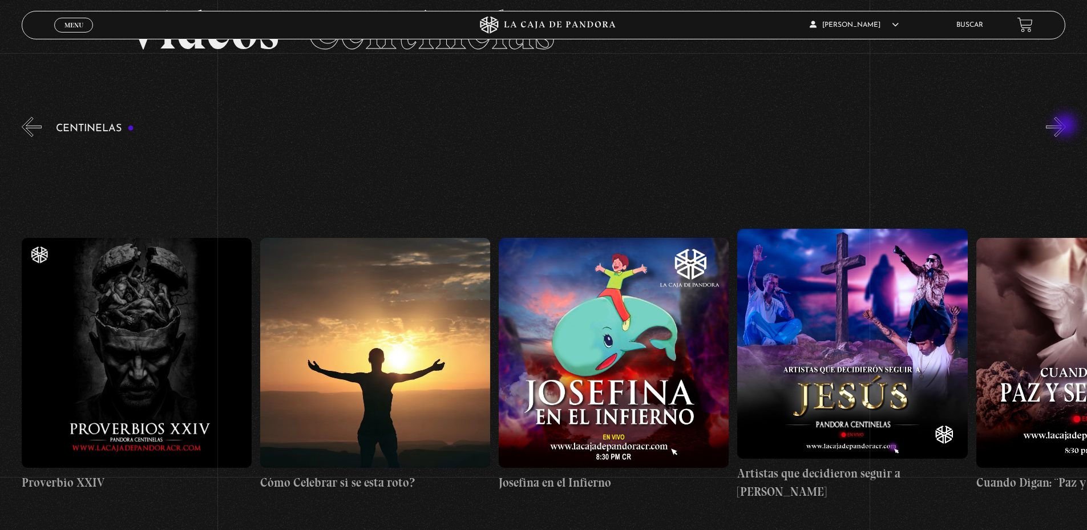
click at [1066, 126] on button "»" at bounding box center [1056, 127] width 20 height 20
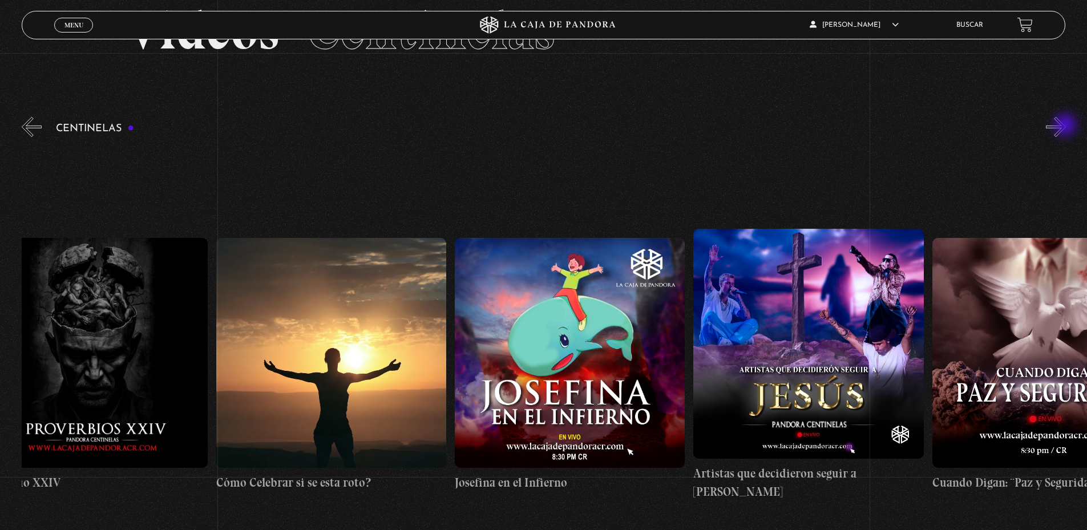
click at [1066, 126] on button "»" at bounding box center [1056, 127] width 20 height 20
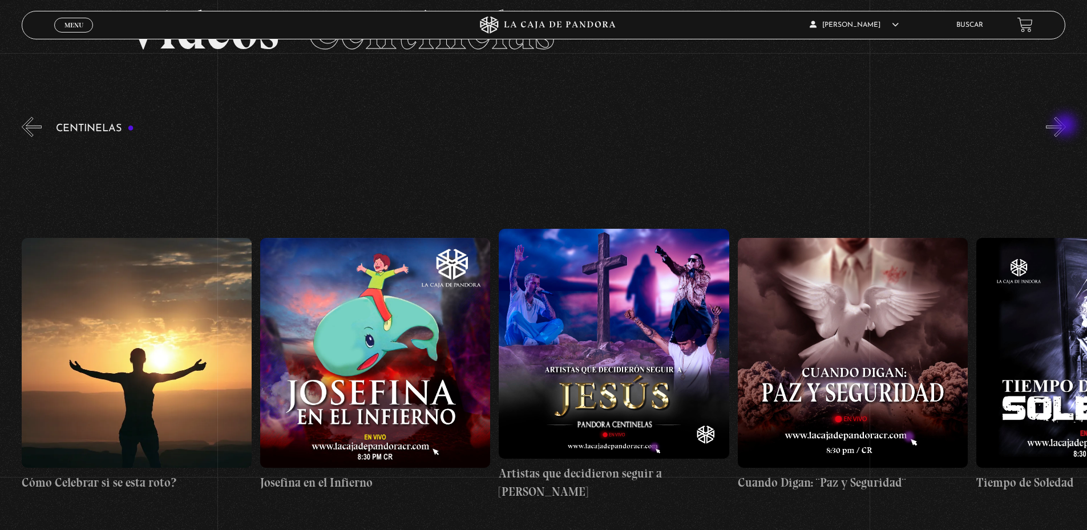
click at [1066, 126] on button "»" at bounding box center [1056, 127] width 20 height 20
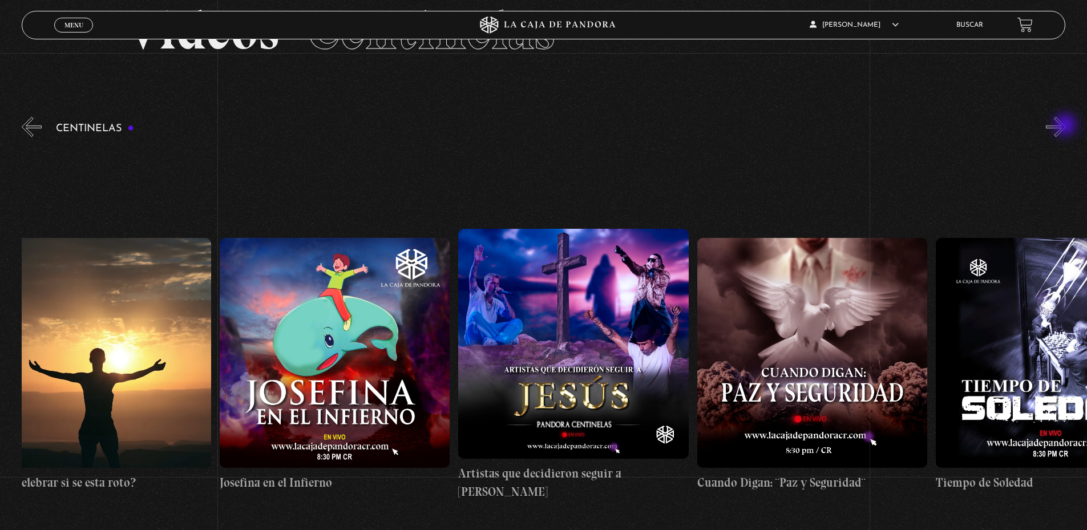
click at [1066, 126] on button "»" at bounding box center [1056, 127] width 20 height 20
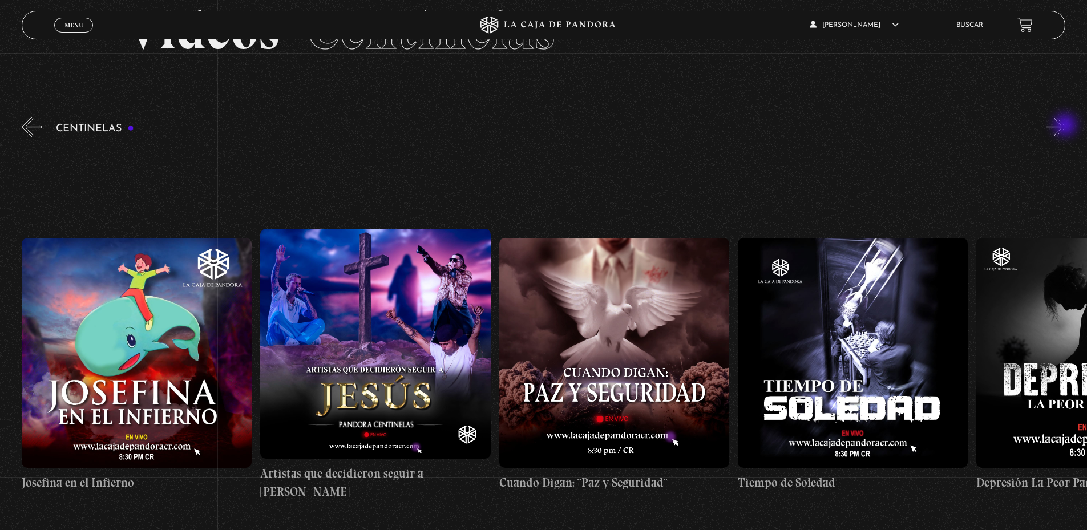
click at [1066, 126] on button "»" at bounding box center [1056, 127] width 20 height 20
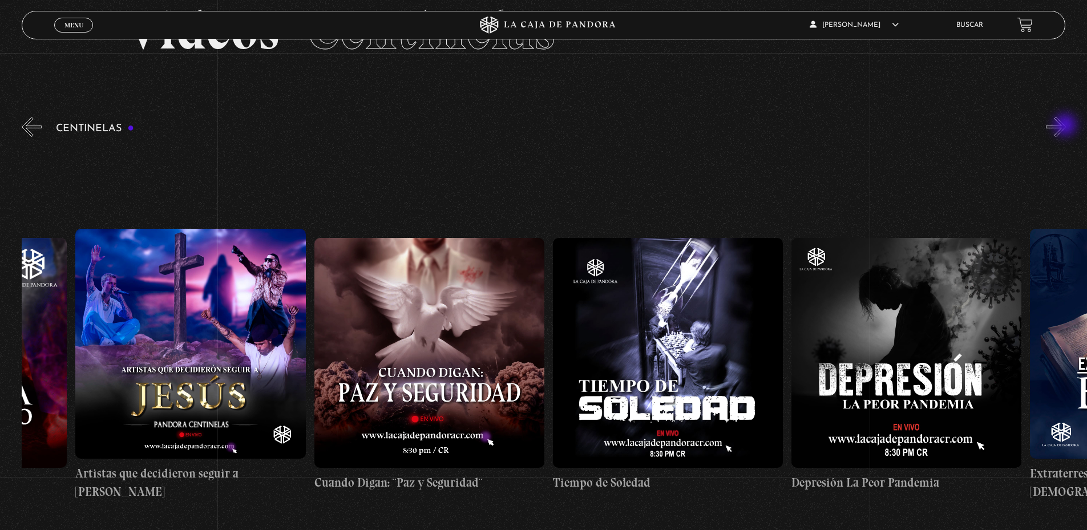
click at [1066, 126] on button "»" at bounding box center [1056, 127] width 20 height 20
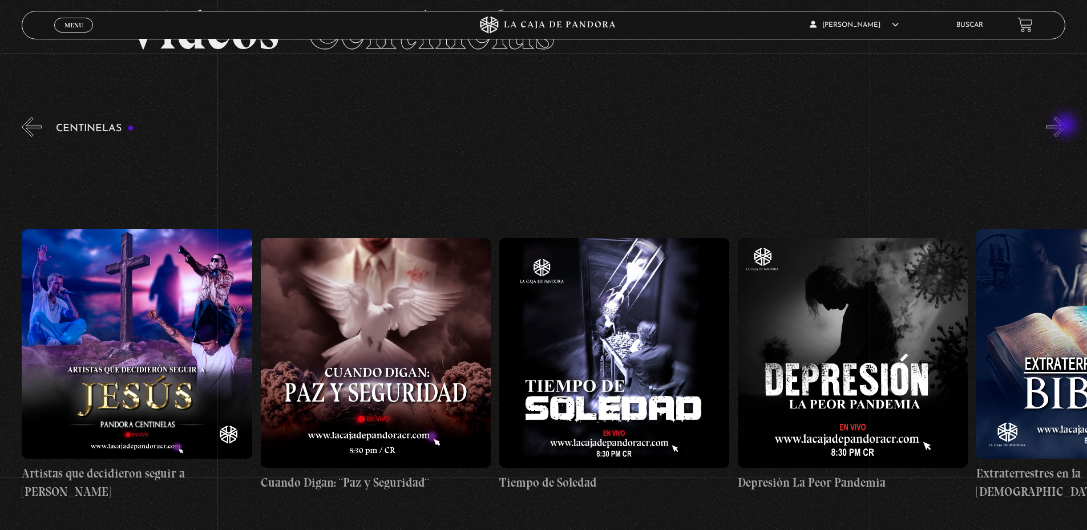
click at [1066, 126] on button "»" at bounding box center [1056, 127] width 20 height 20
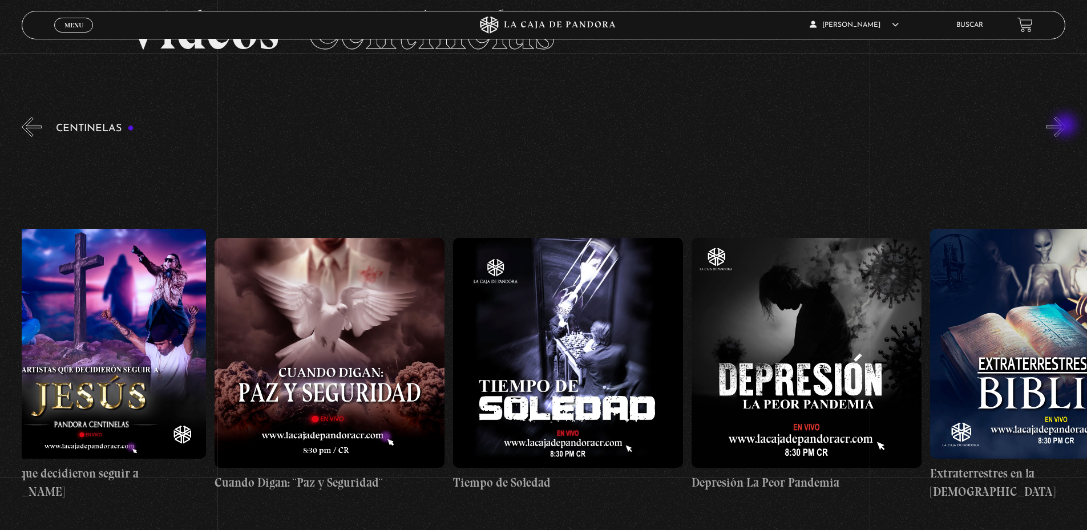
click at [1066, 126] on button "»" at bounding box center [1056, 127] width 20 height 20
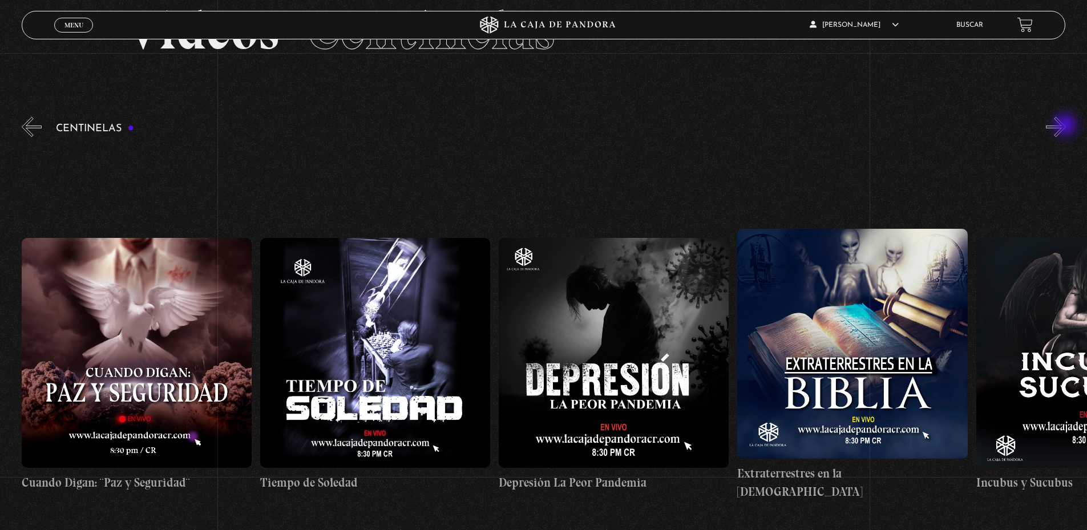
click at [1066, 126] on button "»" at bounding box center [1056, 127] width 20 height 20
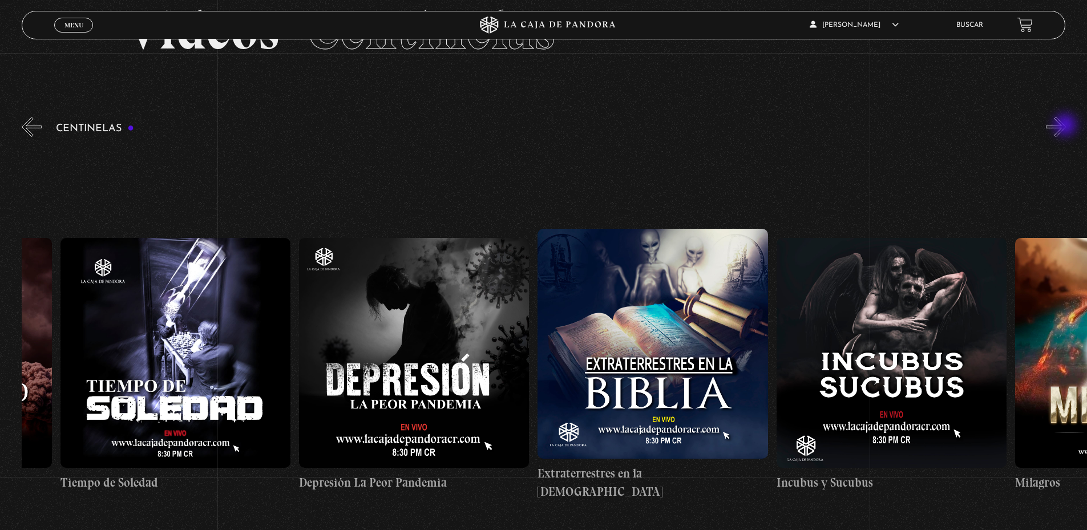
click at [1066, 126] on button "»" at bounding box center [1056, 127] width 20 height 20
